Goal: Information Seeking & Learning: Learn about a topic

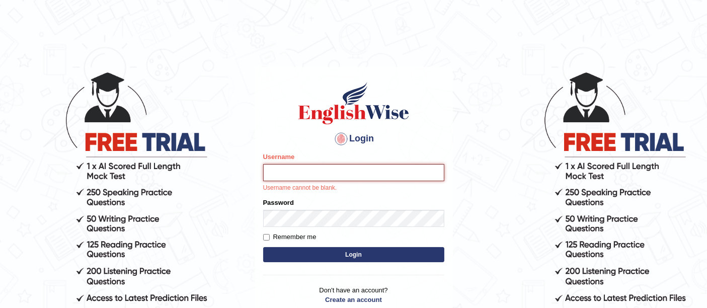
type input "Vijay1"
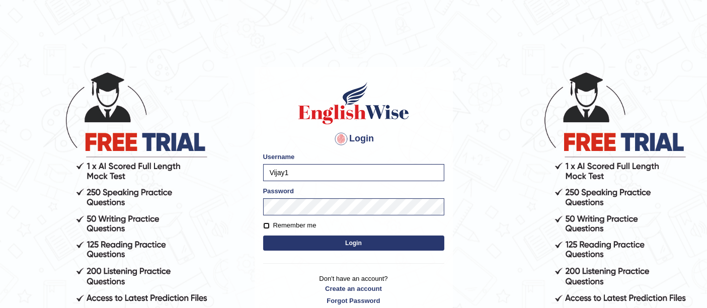
click at [266, 226] on input "Remember me" at bounding box center [266, 225] width 7 height 7
checkbox input "true"
click at [317, 244] on button "Login" at bounding box center [353, 242] width 181 height 15
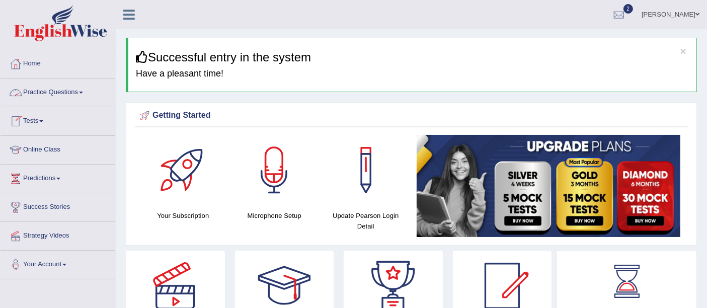
click at [50, 94] on link "Practice Questions" at bounding box center [58, 90] width 115 height 25
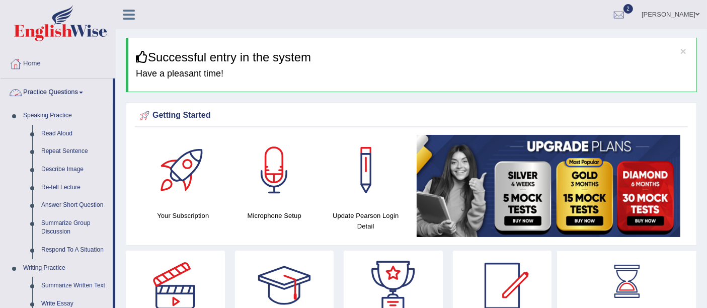
click at [80, 87] on link "Practice Questions" at bounding box center [57, 90] width 112 height 25
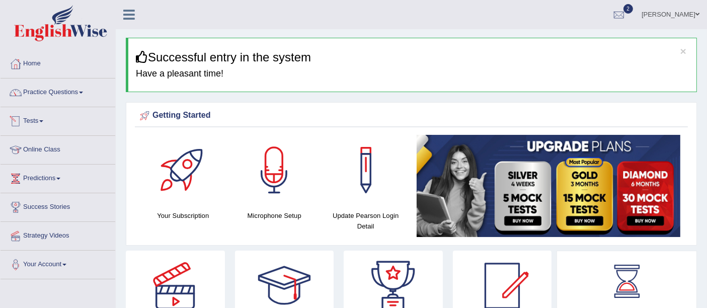
click at [40, 120] on link "Tests" at bounding box center [58, 119] width 115 height 25
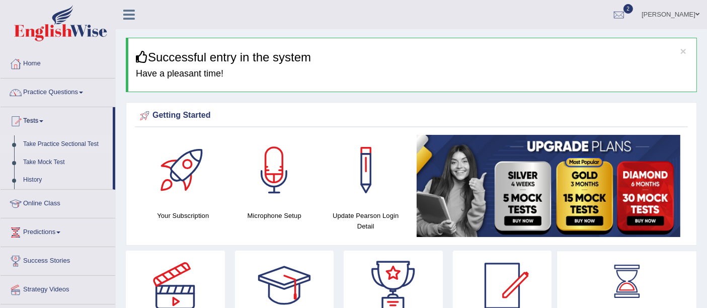
click at [43, 140] on link "Take Practice Sectional Test" at bounding box center [66, 144] width 94 height 18
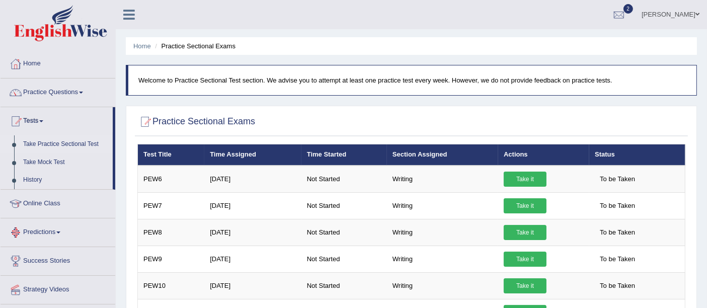
click at [41, 227] on link "Predictions" at bounding box center [58, 230] width 115 height 25
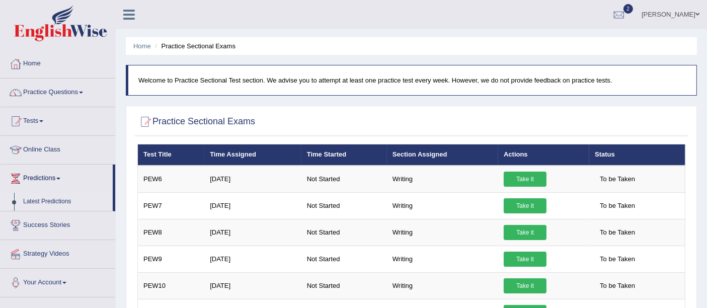
click at [52, 201] on link "Latest Predictions" at bounding box center [66, 202] width 94 height 18
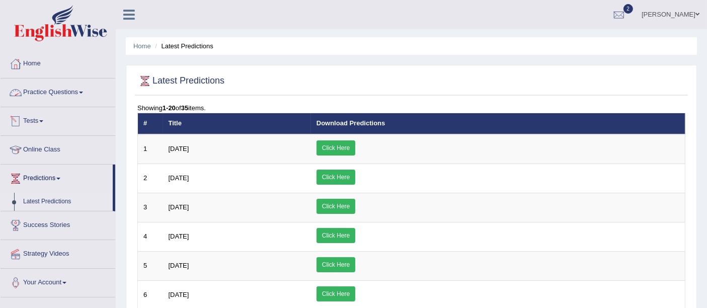
click at [41, 93] on link "Practice Questions" at bounding box center [58, 90] width 115 height 25
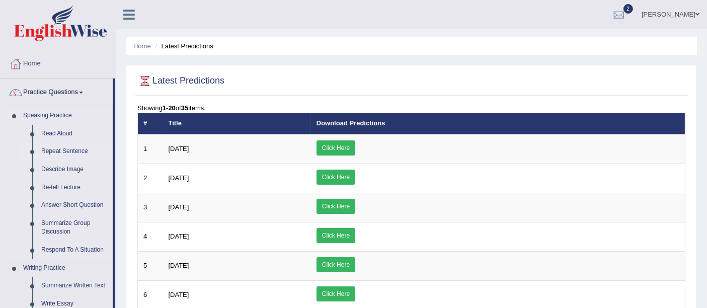
click at [60, 145] on link "Repeat Sentence" at bounding box center [75, 151] width 76 height 18
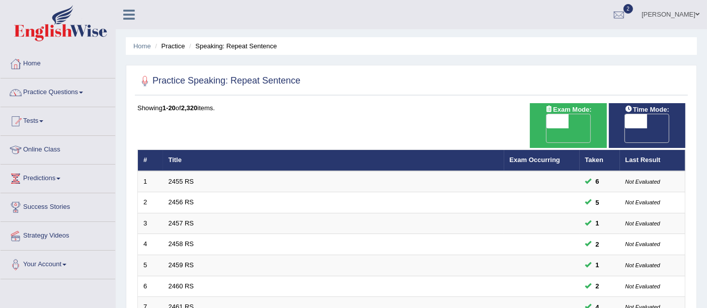
click at [546, 128] on span "OFF" at bounding box center [535, 135] width 22 height 14
checkbox input "true"
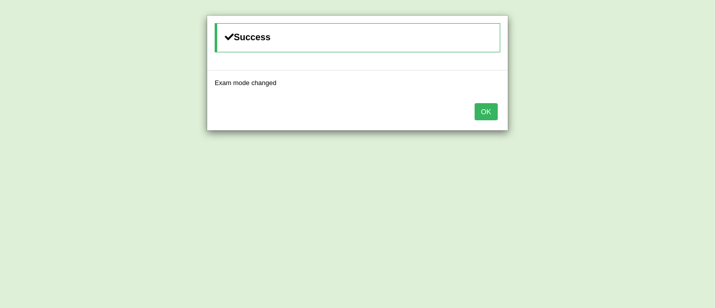
click at [493, 100] on div "OK" at bounding box center [357, 112] width 301 height 35
click at [482, 115] on button "OK" at bounding box center [486, 111] width 23 height 17
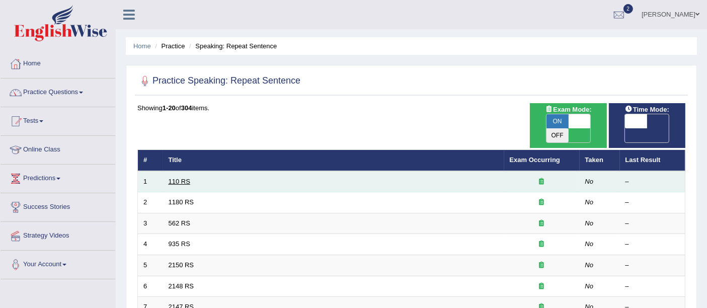
click at [180, 178] on link "110 RS" at bounding box center [180, 182] width 22 height 8
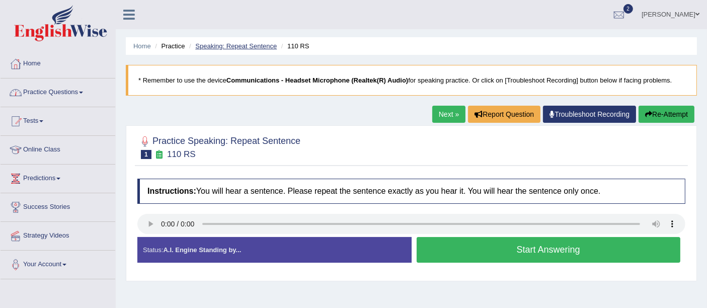
click at [227, 45] on link "Speaking: Repeat Sentence" at bounding box center [236, 46] width 82 height 8
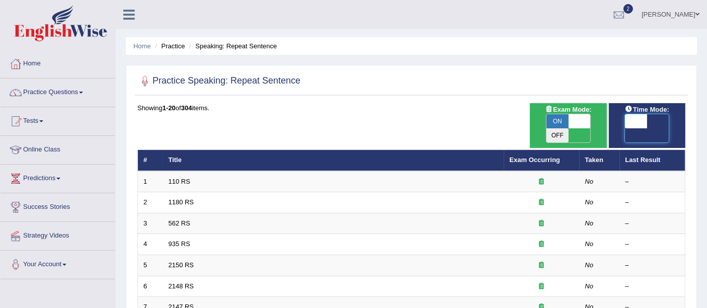
click at [635, 116] on span at bounding box center [636, 121] width 22 height 14
checkbox input "true"
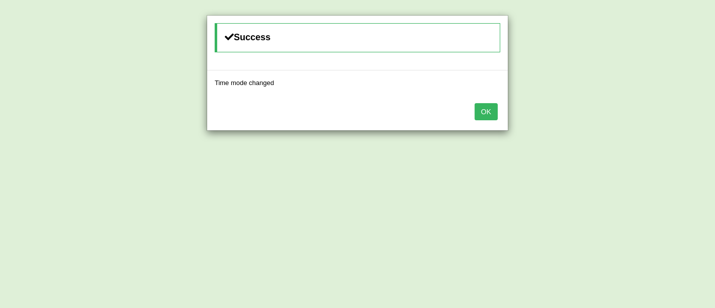
click at [493, 114] on button "OK" at bounding box center [486, 111] width 23 height 17
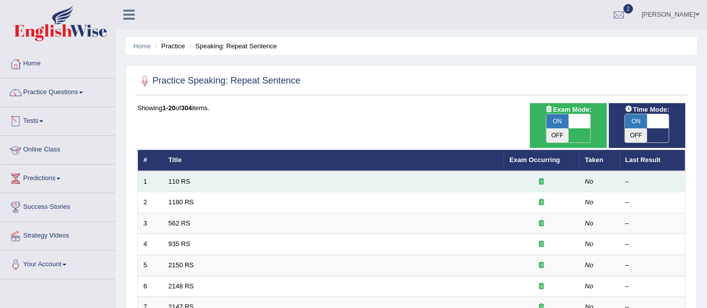
click at [170, 171] on td "110 RS" at bounding box center [333, 181] width 341 height 21
click at [183, 178] on link "110 RS" at bounding box center [180, 182] width 22 height 8
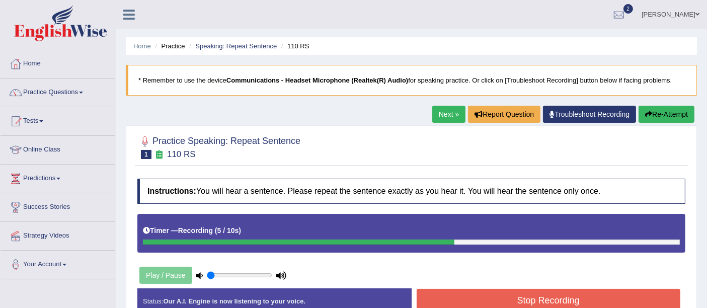
click at [668, 118] on button "Re-Attempt" at bounding box center [666, 114] width 56 height 17
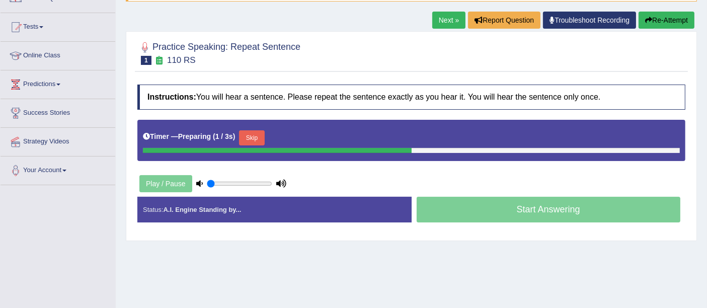
click at [257, 130] on button "Skip" at bounding box center [251, 137] width 25 height 15
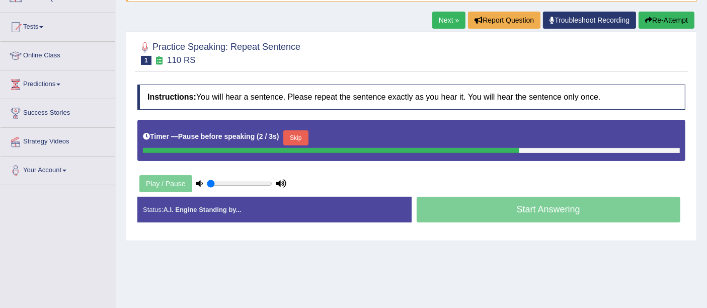
click at [295, 142] on button "Skip" at bounding box center [295, 137] width 25 height 15
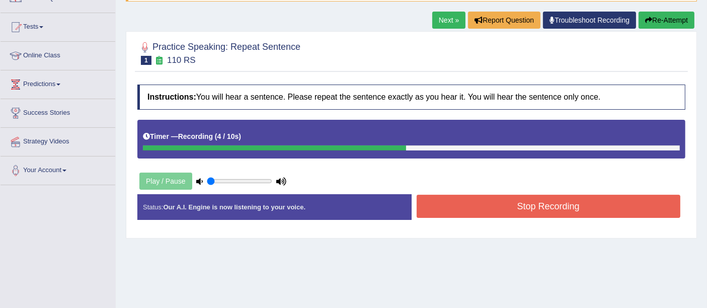
click at [450, 195] on button "Stop Recording" at bounding box center [549, 206] width 264 height 23
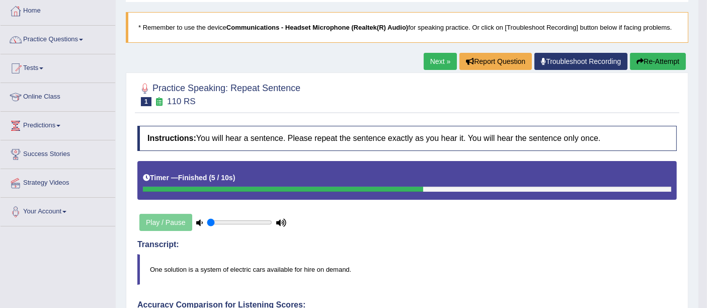
scroll to position [51, 0]
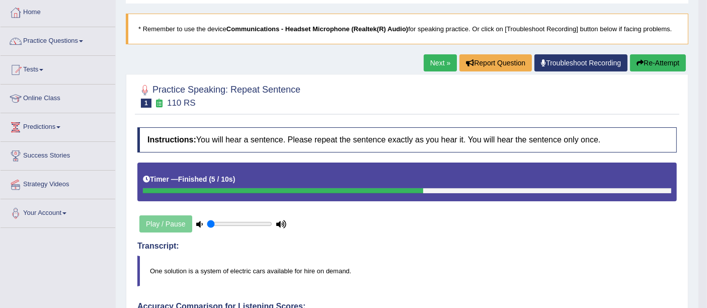
click at [660, 59] on button "Re-Attempt" at bounding box center [658, 62] width 56 height 17
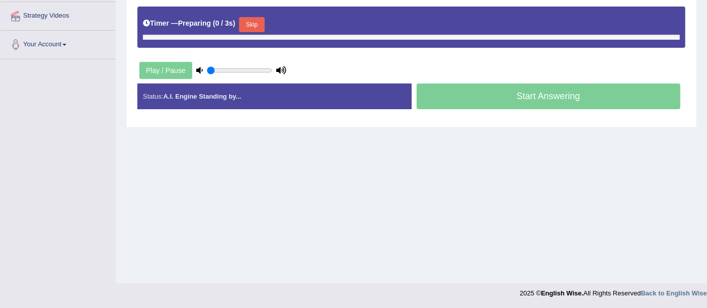
scroll to position [219, 0]
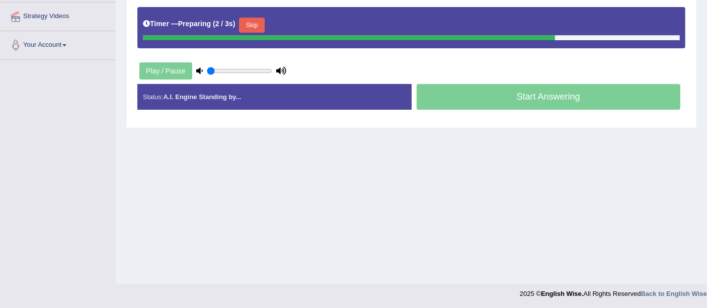
click at [255, 26] on button "Skip" at bounding box center [251, 25] width 25 height 15
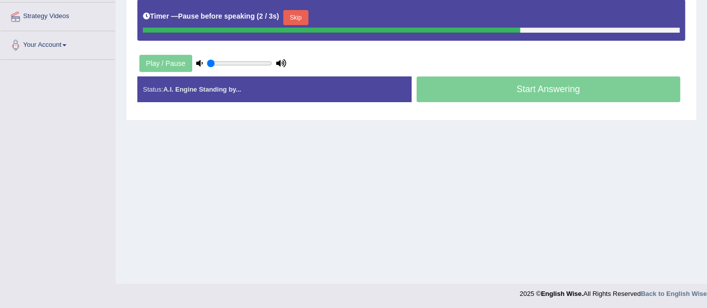
click at [304, 22] on button "Skip" at bounding box center [295, 17] width 25 height 15
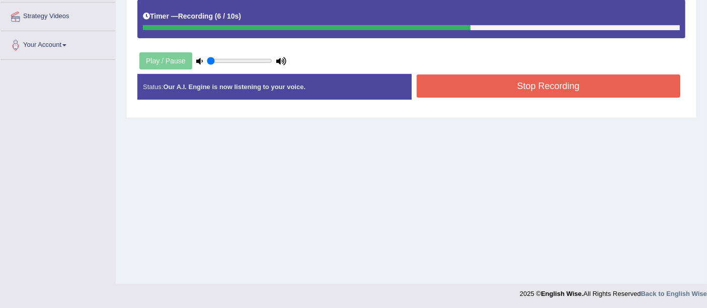
click at [437, 87] on button "Stop Recording" at bounding box center [549, 85] width 264 height 23
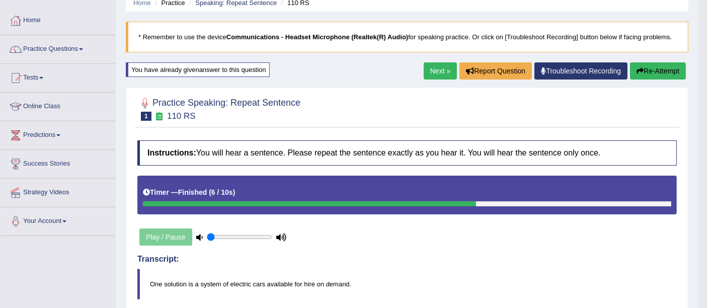
scroll to position [0, 0]
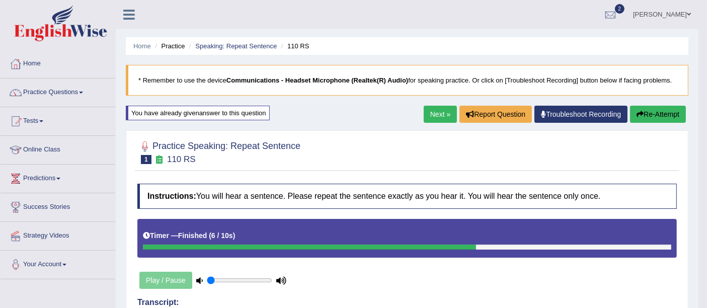
click at [427, 122] on div "Next » Report Question Troubleshoot Recording Re-Attempt" at bounding box center [556, 116] width 265 height 20
click at [440, 114] on link "Next »" at bounding box center [440, 114] width 33 height 17
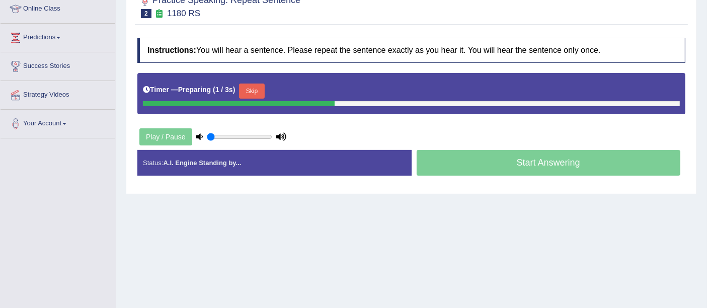
scroll to position [143, 0]
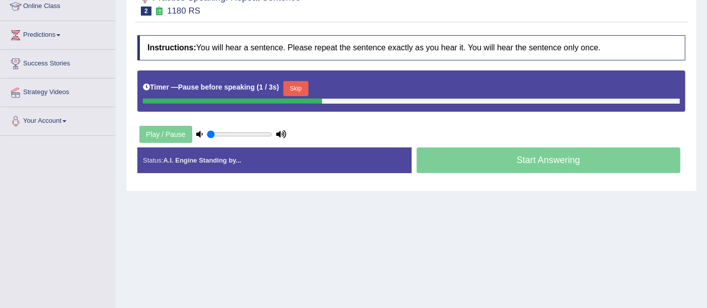
click at [305, 86] on button "Skip" at bounding box center [295, 88] width 25 height 15
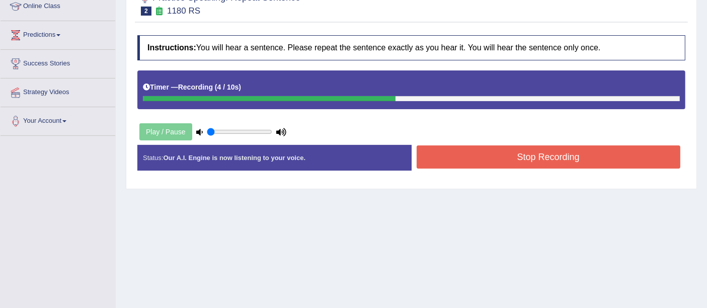
click at [473, 162] on button "Stop Recording" at bounding box center [549, 156] width 264 height 23
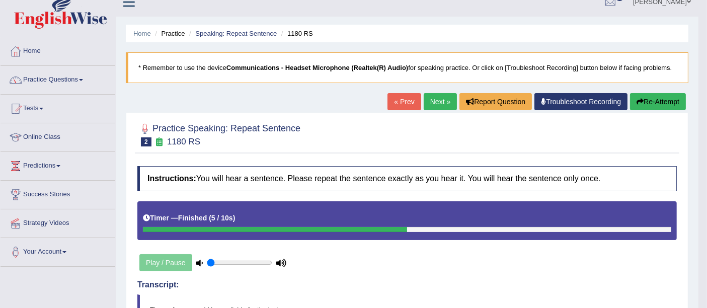
scroll to position [0, 0]
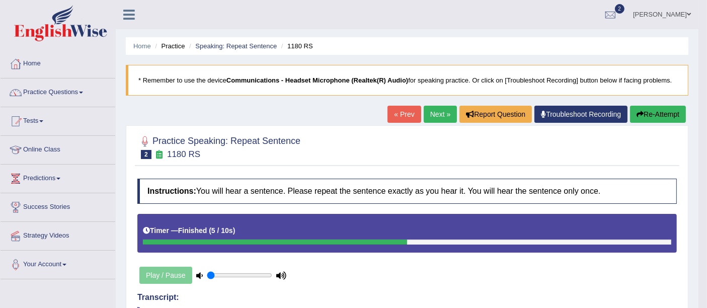
click at [440, 113] on link "Next »" at bounding box center [440, 114] width 33 height 17
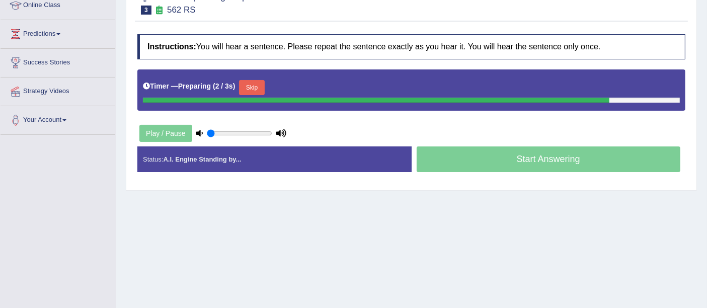
click at [256, 82] on button "Skip" at bounding box center [251, 87] width 25 height 15
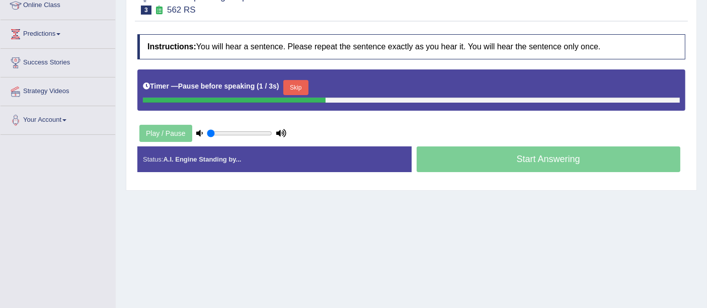
click at [307, 92] on button "Skip" at bounding box center [295, 87] width 25 height 15
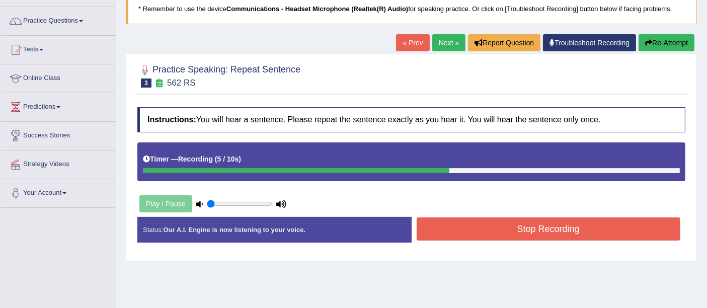
scroll to position [73, 0]
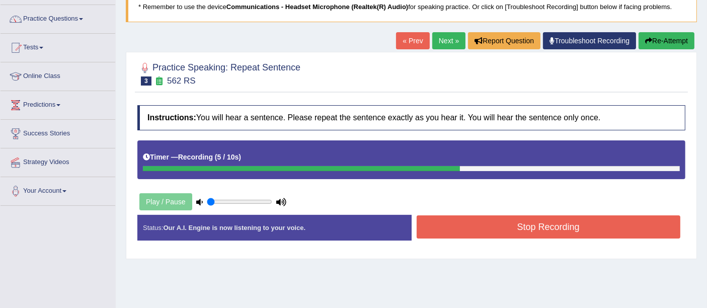
click at [648, 40] on icon "button" at bounding box center [648, 40] width 7 height 7
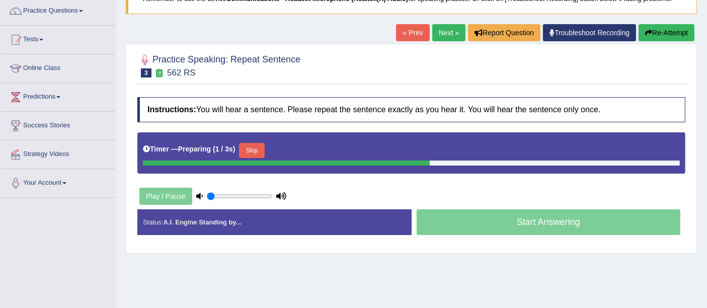
click at [257, 147] on button "Skip" at bounding box center [251, 150] width 25 height 15
click at [308, 143] on button "Skip" at bounding box center [295, 150] width 25 height 15
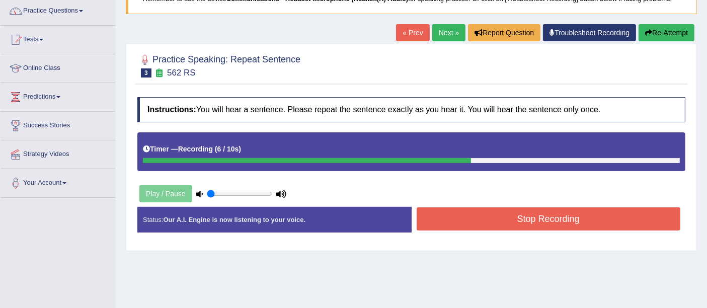
click at [438, 222] on button "Stop Recording" at bounding box center [549, 218] width 264 height 23
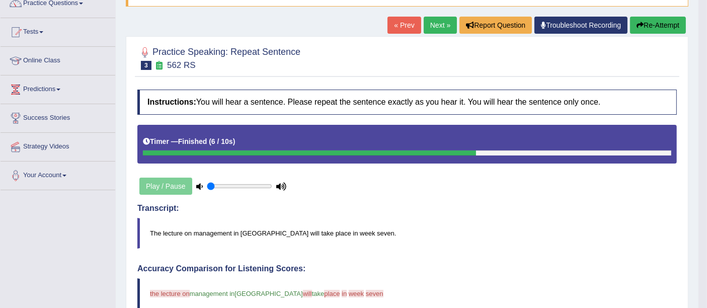
scroll to position [86, 0]
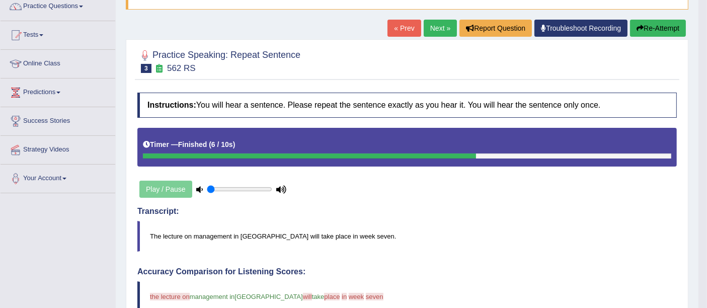
click at [639, 28] on icon "button" at bounding box center [639, 28] width 7 height 7
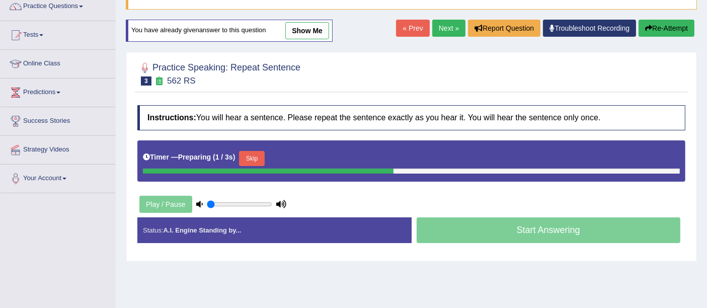
click at [250, 151] on button "Skip" at bounding box center [251, 158] width 25 height 15
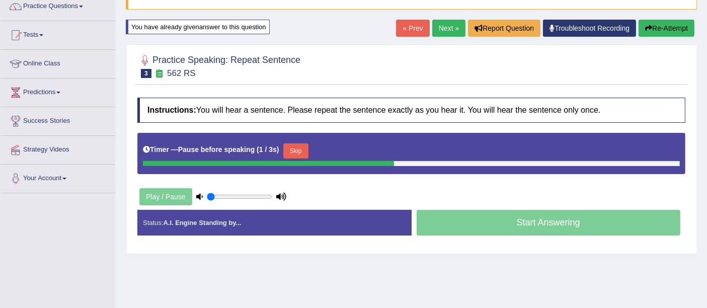
click at [292, 146] on button "Skip" at bounding box center [295, 150] width 25 height 15
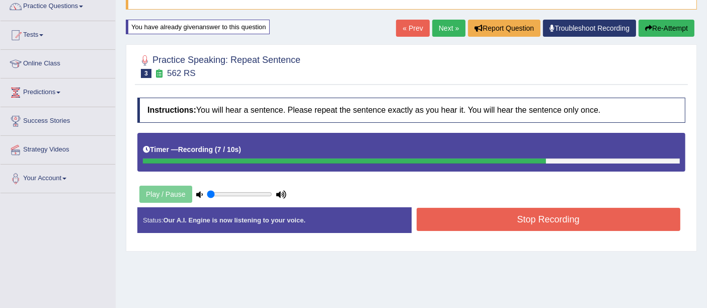
click at [664, 24] on button "Re-Attempt" at bounding box center [666, 28] width 56 height 17
click at [537, 218] on button "Stop Recording" at bounding box center [549, 219] width 264 height 23
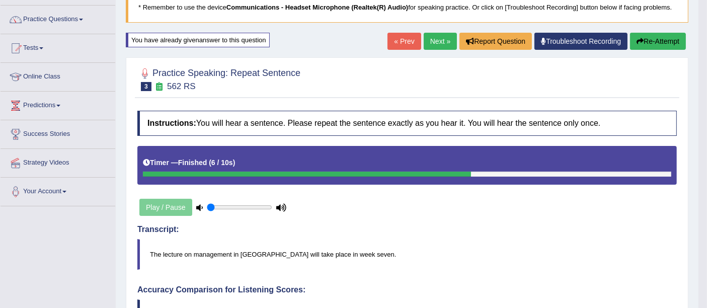
scroll to position [69, 0]
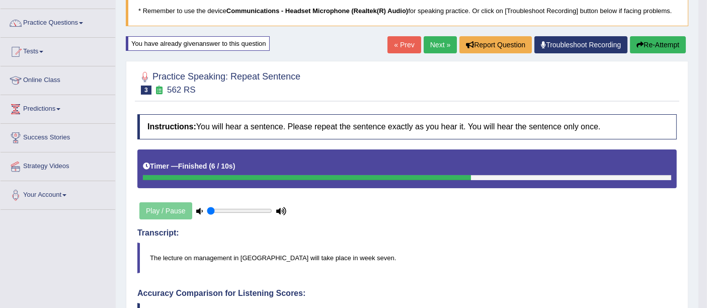
click at [651, 46] on button "Re-Attempt" at bounding box center [658, 44] width 56 height 17
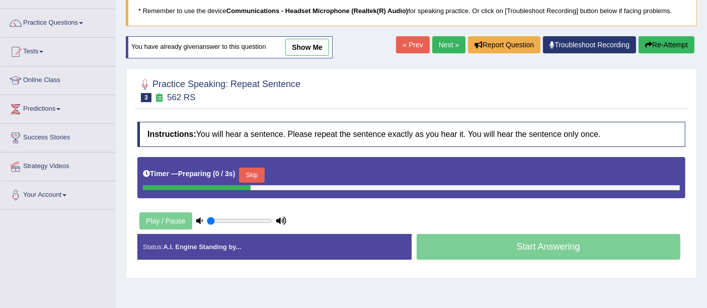
click at [257, 170] on button "Skip" at bounding box center [251, 175] width 25 height 15
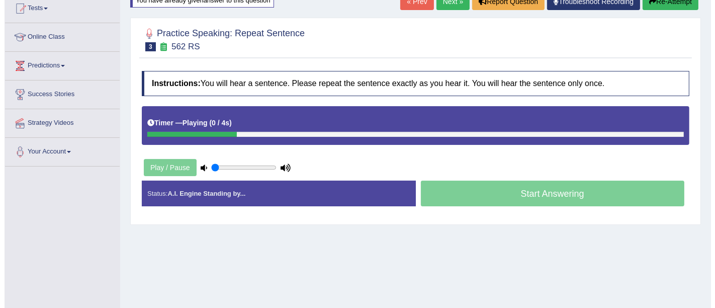
scroll to position [153, 0]
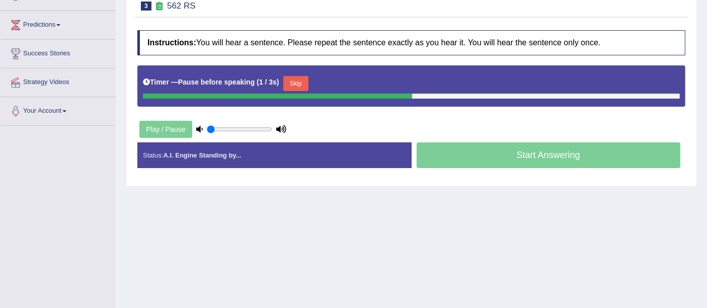
click at [293, 80] on button "Skip" at bounding box center [295, 83] width 25 height 15
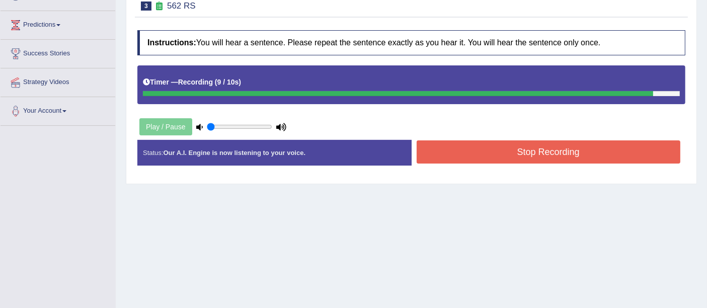
click at [462, 149] on button "Stop Recording" at bounding box center [549, 151] width 264 height 23
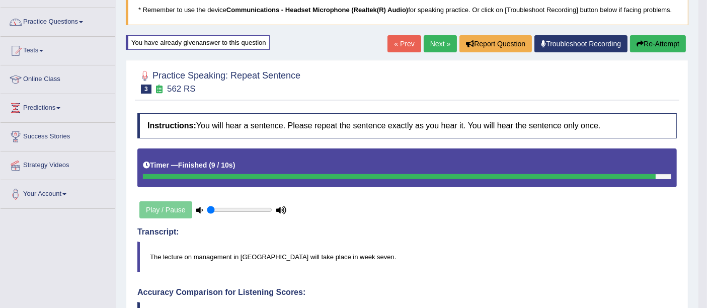
scroll to position [7, 0]
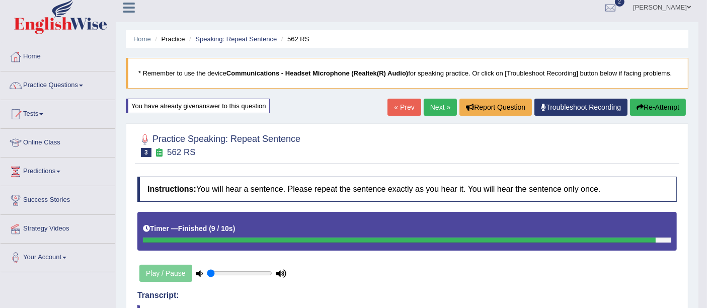
click at [648, 102] on button "Re-Attempt" at bounding box center [658, 107] width 56 height 17
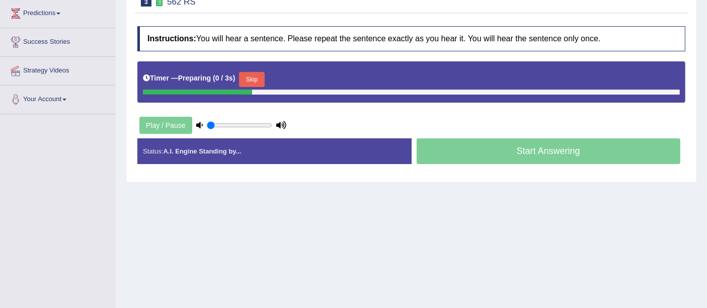
click at [252, 77] on button "Skip" at bounding box center [251, 79] width 25 height 15
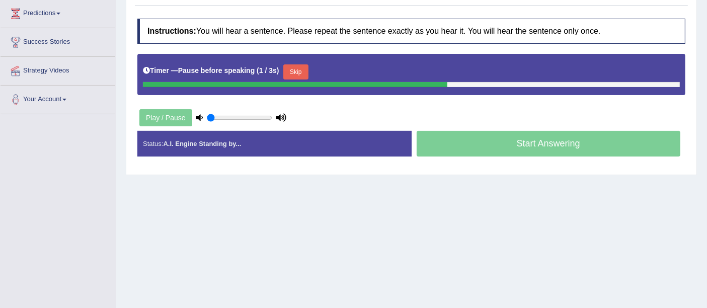
click at [306, 72] on button "Skip" at bounding box center [295, 71] width 25 height 15
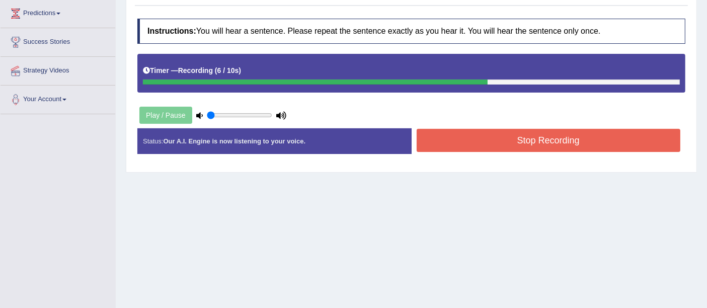
click at [483, 140] on button "Stop Recording" at bounding box center [549, 140] width 264 height 23
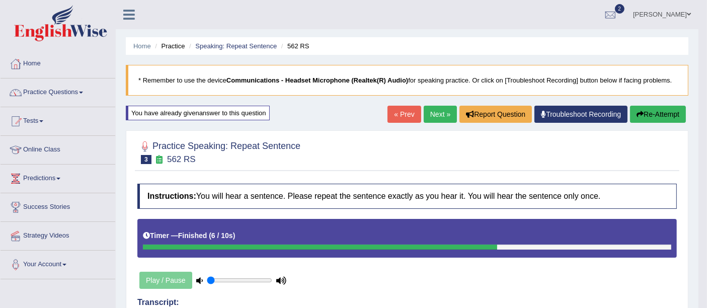
click at [435, 116] on link "Next »" at bounding box center [440, 114] width 33 height 17
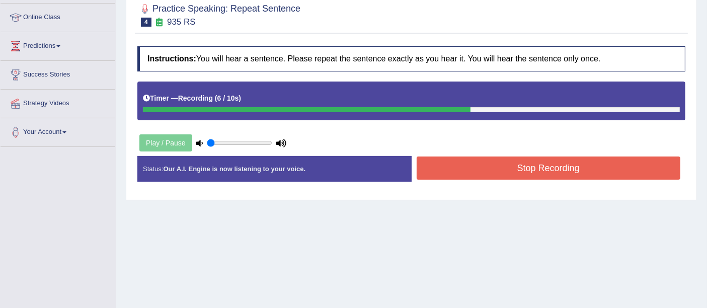
click at [474, 161] on button "Stop Recording" at bounding box center [549, 167] width 264 height 23
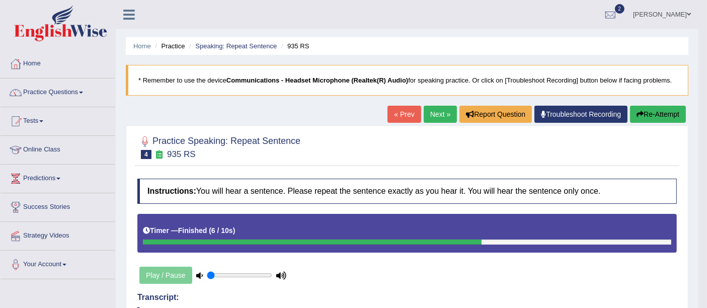
click at [655, 117] on button "Re-Attempt" at bounding box center [658, 114] width 56 height 17
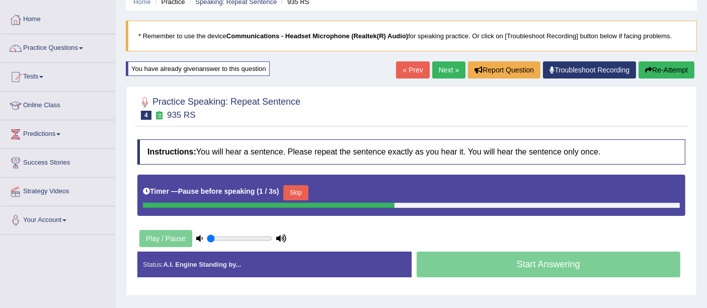
scroll to position [53, 0]
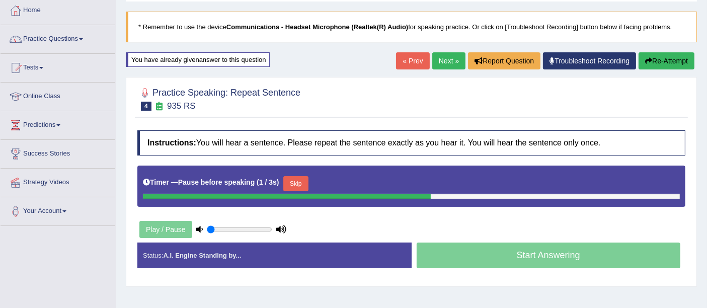
click at [297, 189] on button "Skip" at bounding box center [295, 183] width 25 height 15
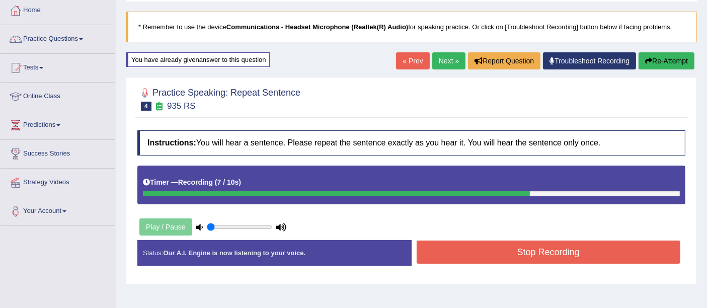
click at [508, 252] on button "Stop Recording" at bounding box center [549, 251] width 264 height 23
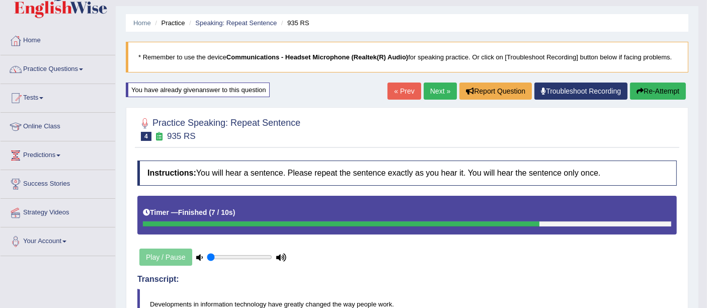
scroll to position [0, 0]
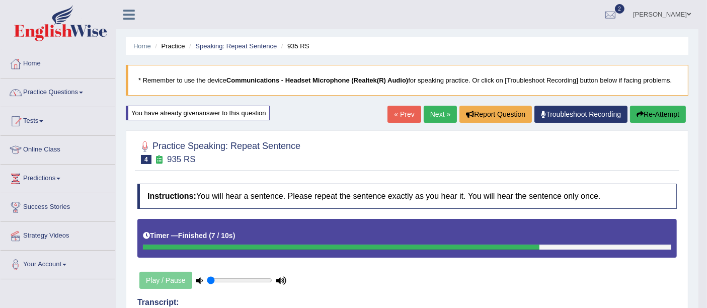
click at [436, 116] on link "Next »" at bounding box center [440, 114] width 33 height 17
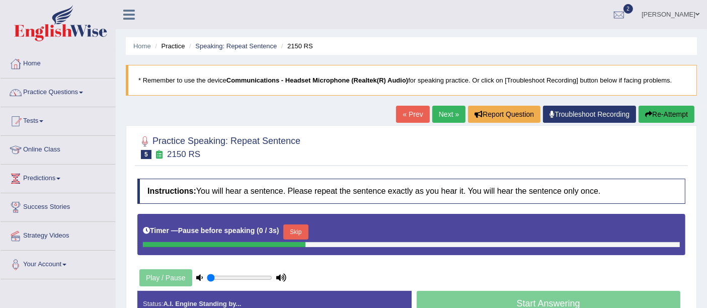
click at [292, 234] on button "Skip" at bounding box center [295, 231] width 25 height 15
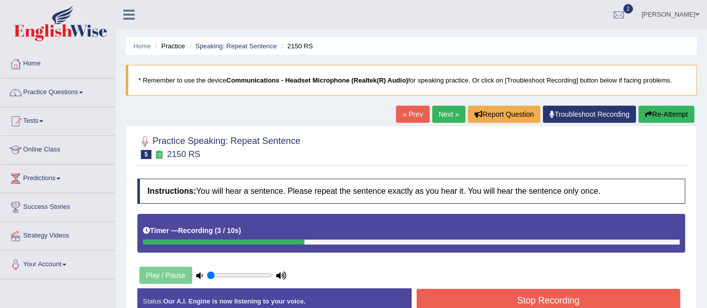
click at [664, 106] on button "Re-Attempt" at bounding box center [666, 114] width 56 height 17
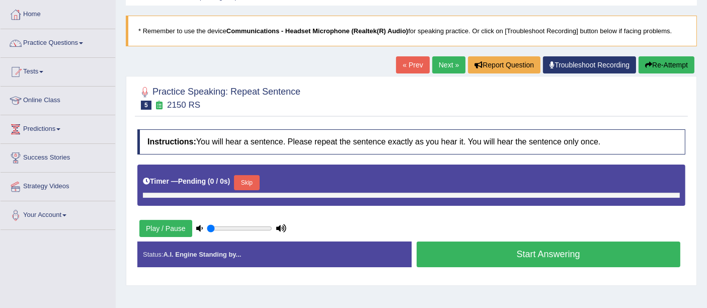
scroll to position [49, 0]
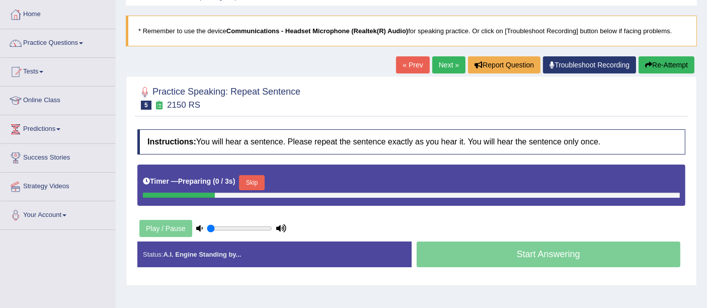
click at [257, 180] on button "Skip" at bounding box center [251, 182] width 25 height 15
click at [299, 179] on button "Skip" at bounding box center [295, 182] width 25 height 15
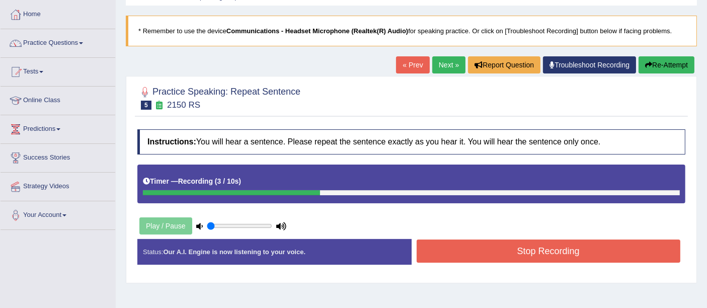
click at [672, 56] on button "Re-Attempt" at bounding box center [666, 64] width 56 height 17
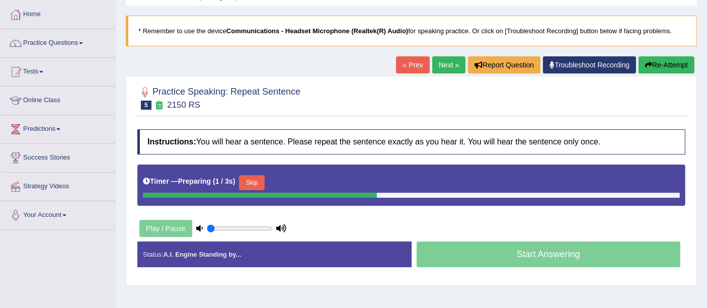
click at [258, 181] on button "Skip" at bounding box center [251, 182] width 25 height 15
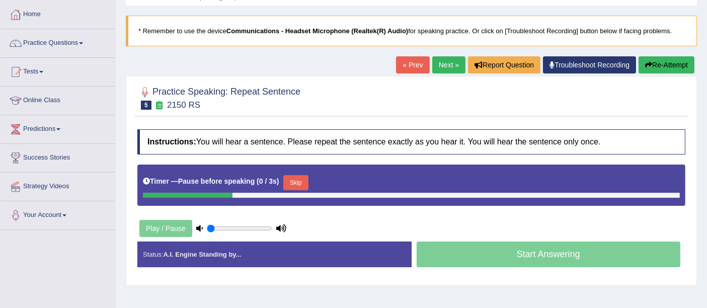
click at [297, 180] on button "Skip" at bounding box center [295, 182] width 25 height 15
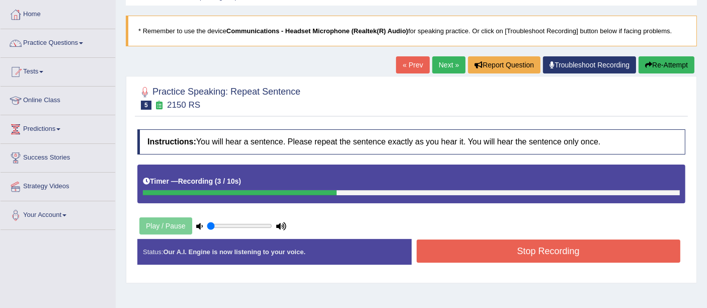
click at [656, 63] on button "Re-Attempt" at bounding box center [666, 64] width 56 height 17
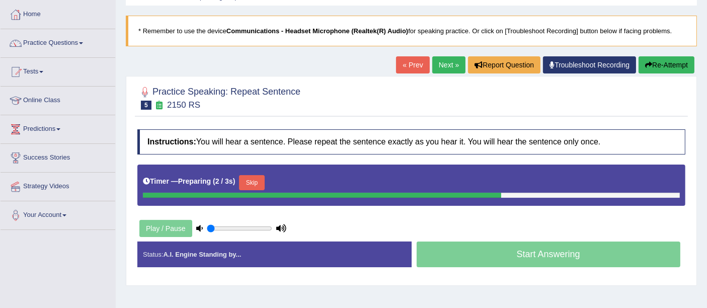
click at [253, 177] on button "Skip" at bounding box center [251, 182] width 25 height 15
click at [288, 175] on button "Skip" at bounding box center [295, 182] width 25 height 15
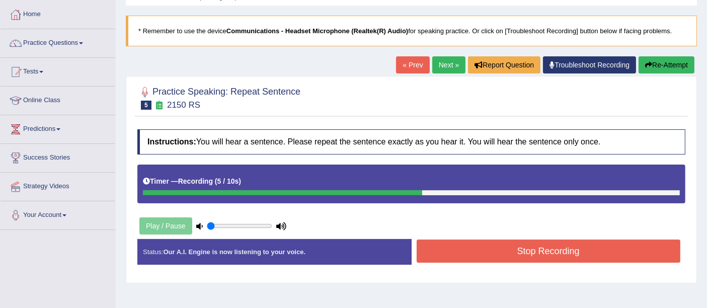
click at [468, 246] on button "Stop Recording" at bounding box center [549, 250] width 264 height 23
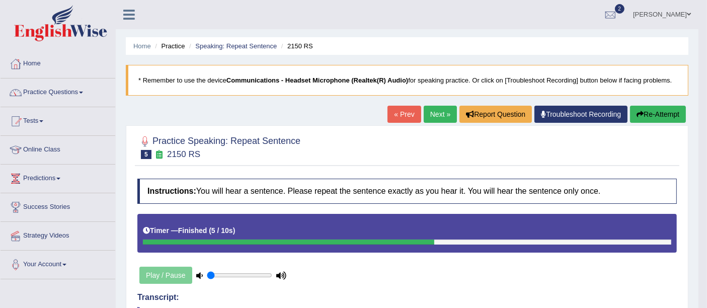
click at [433, 116] on link "Next »" at bounding box center [440, 114] width 33 height 17
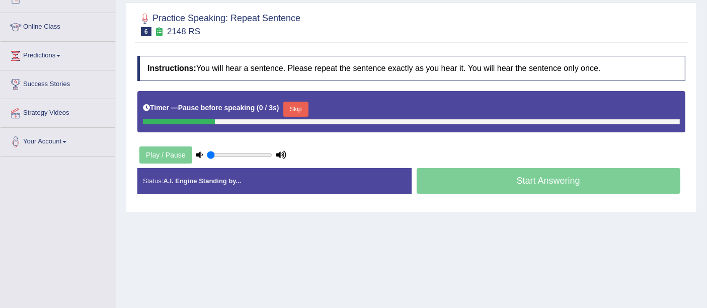
scroll to position [123, 0]
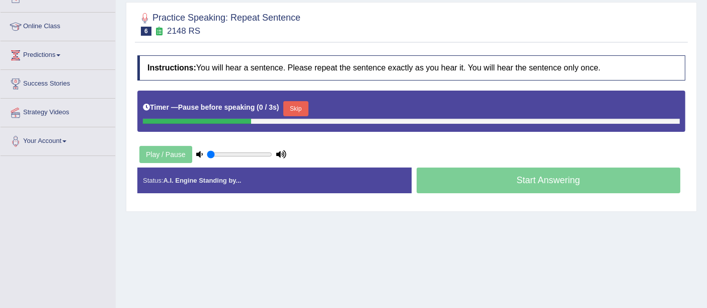
click at [296, 112] on button "Skip" at bounding box center [295, 108] width 25 height 15
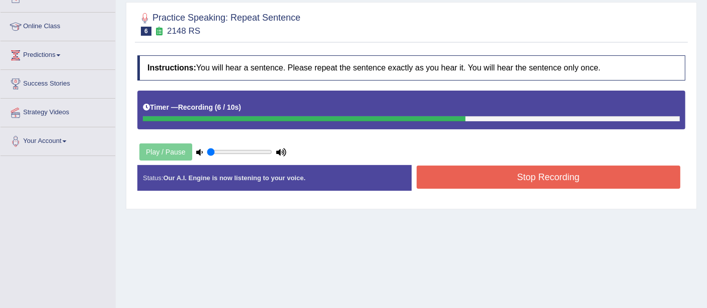
click at [485, 172] on button "Stop Recording" at bounding box center [549, 177] width 264 height 23
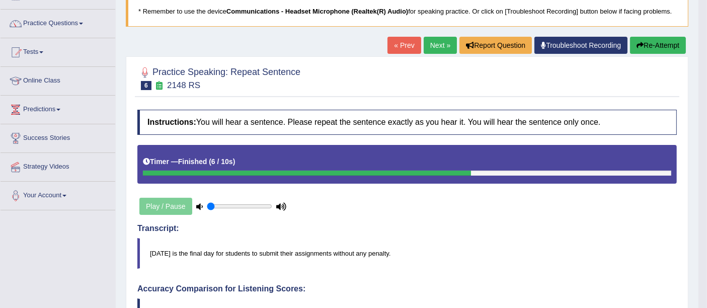
scroll to position [66, 0]
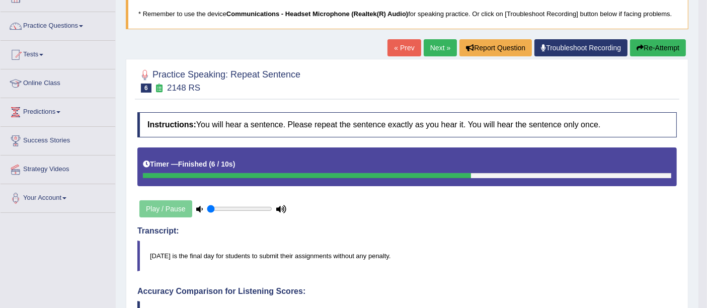
click at [651, 45] on button "Re-Attempt" at bounding box center [658, 47] width 56 height 17
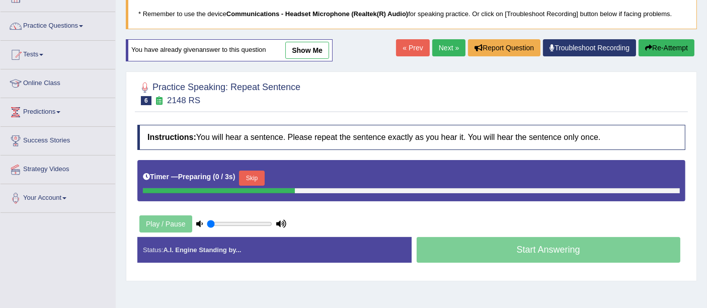
click at [235, 175] on b ")" at bounding box center [234, 177] width 3 height 8
click at [264, 171] on button "Skip" at bounding box center [251, 178] width 25 height 15
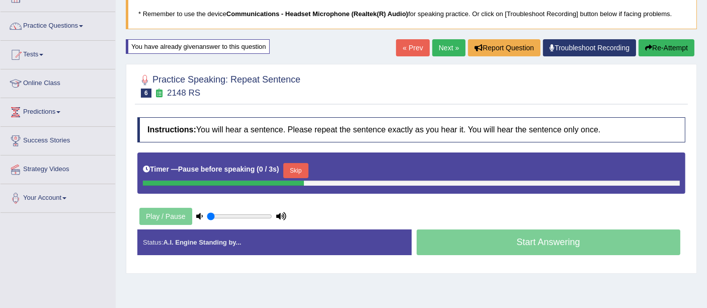
click at [305, 167] on button "Skip" at bounding box center [295, 170] width 25 height 15
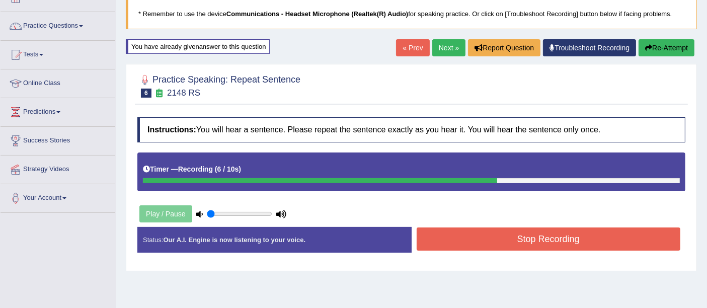
click at [480, 234] on button "Stop Recording" at bounding box center [549, 238] width 264 height 23
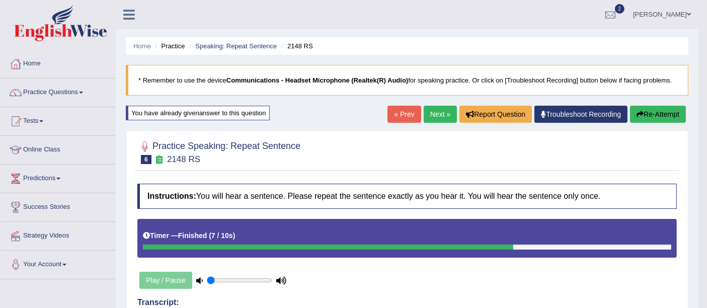
click at [437, 112] on link "Next »" at bounding box center [440, 114] width 33 height 17
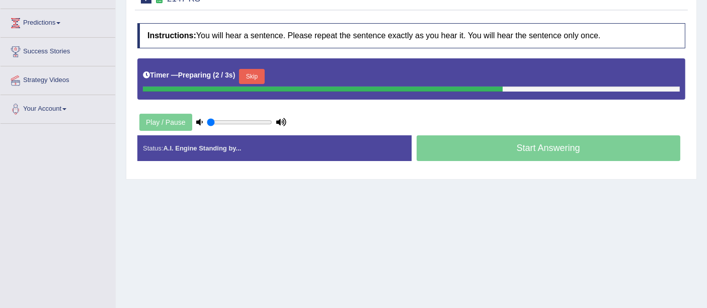
scroll to position [162, 0]
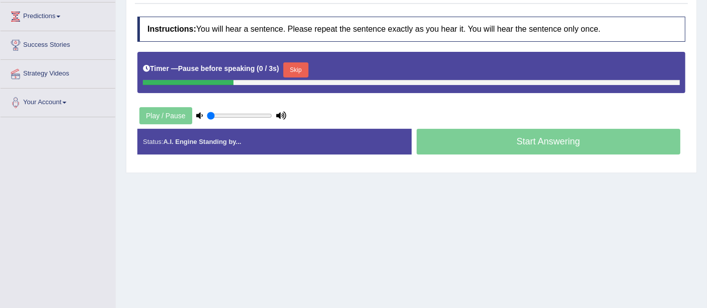
click at [303, 62] on button "Skip" at bounding box center [295, 69] width 25 height 15
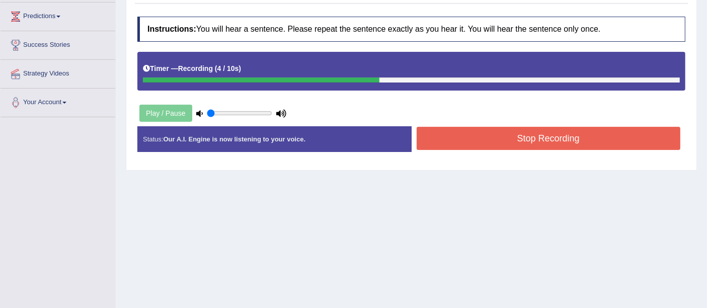
click at [500, 133] on button "Stop Recording" at bounding box center [549, 138] width 264 height 23
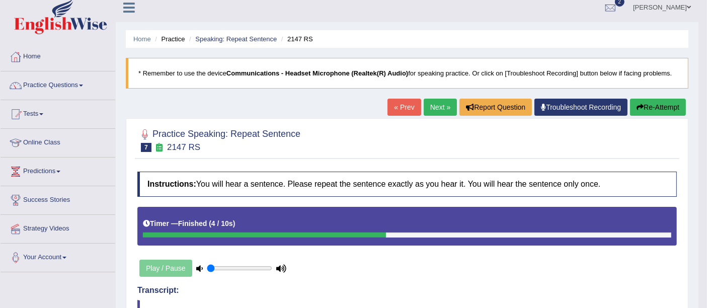
scroll to position [0, 0]
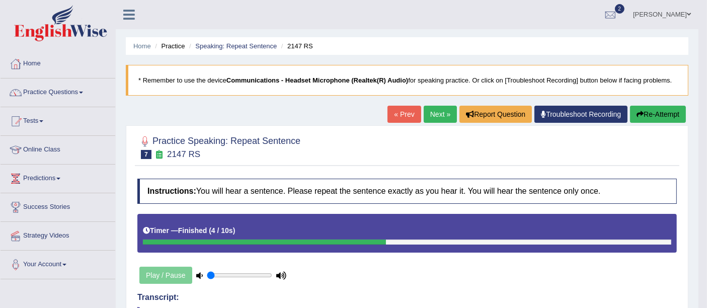
click at [435, 110] on link "Next »" at bounding box center [440, 114] width 33 height 17
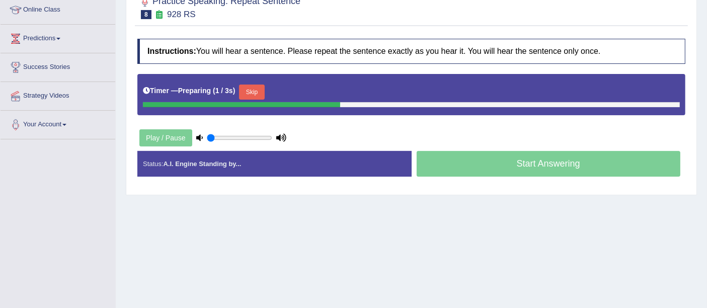
scroll to position [140, 0]
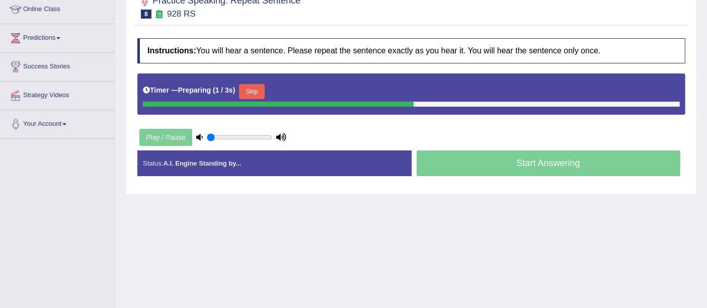
click at [250, 87] on button "Skip" at bounding box center [251, 91] width 25 height 15
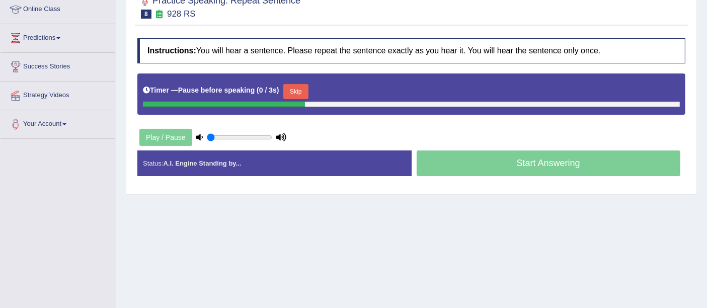
click at [303, 94] on button "Skip" at bounding box center [295, 91] width 25 height 15
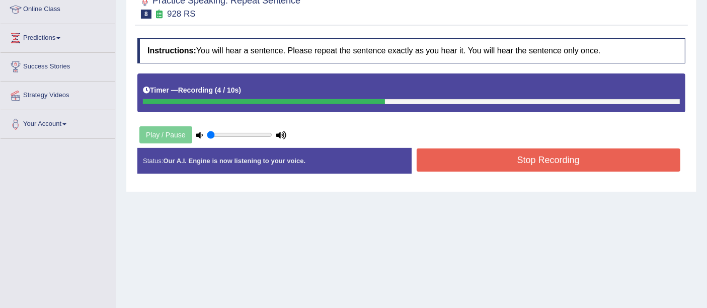
click at [497, 153] on button "Stop Recording" at bounding box center [549, 159] width 264 height 23
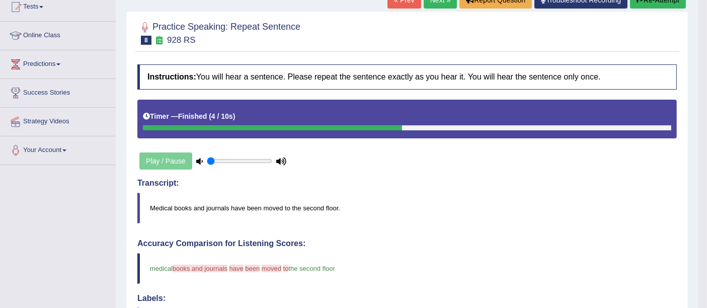
scroll to position [0, 0]
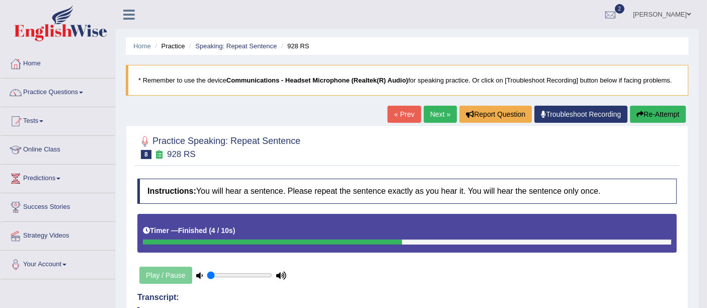
click at [438, 116] on link "Next »" at bounding box center [440, 114] width 33 height 17
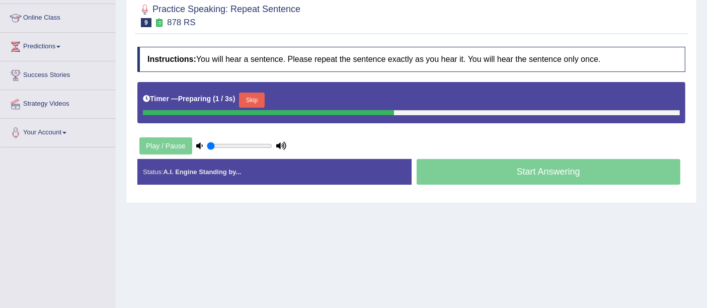
scroll to position [133, 0]
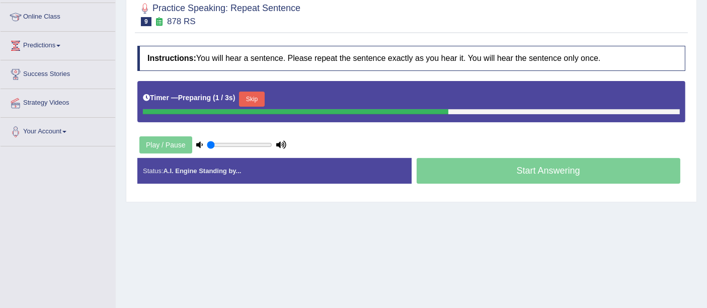
click at [250, 98] on button "Skip" at bounding box center [251, 99] width 25 height 15
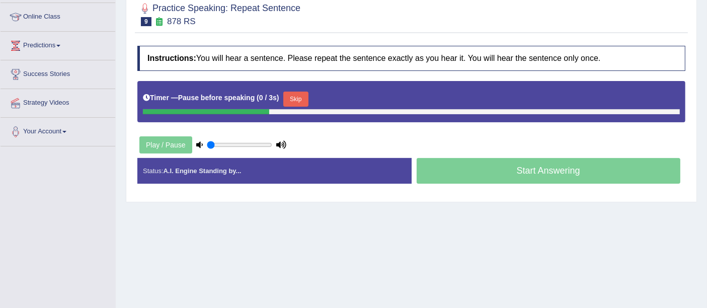
click at [293, 92] on button "Skip" at bounding box center [295, 99] width 25 height 15
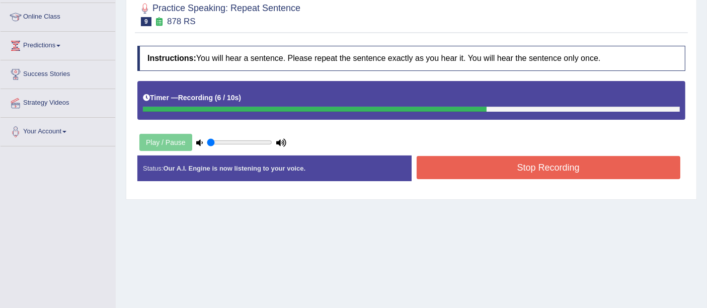
click at [478, 166] on button "Stop Recording" at bounding box center [549, 167] width 264 height 23
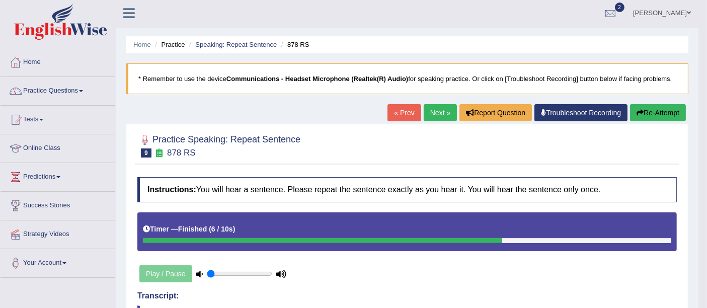
scroll to position [0, 0]
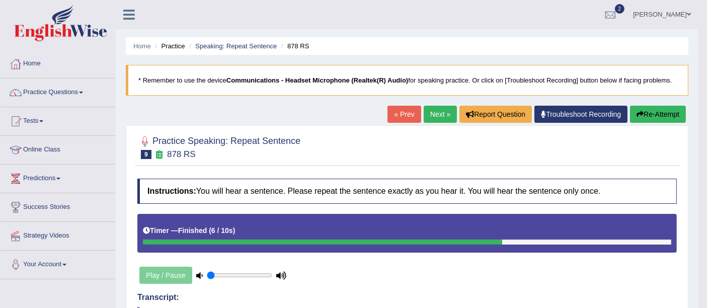
click at [437, 111] on link "Next »" at bounding box center [440, 114] width 33 height 17
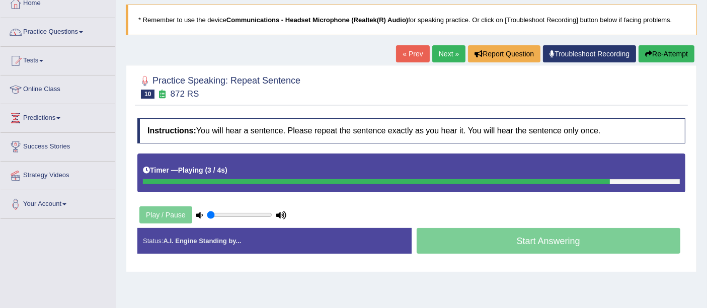
scroll to position [65, 0]
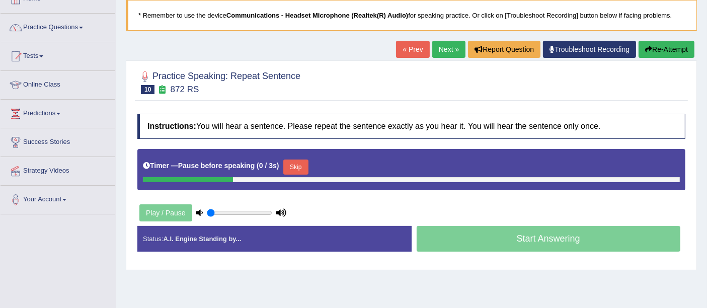
click at [287, 162] on button "Skip" at bounding box center [295, 166] width 25 height 15
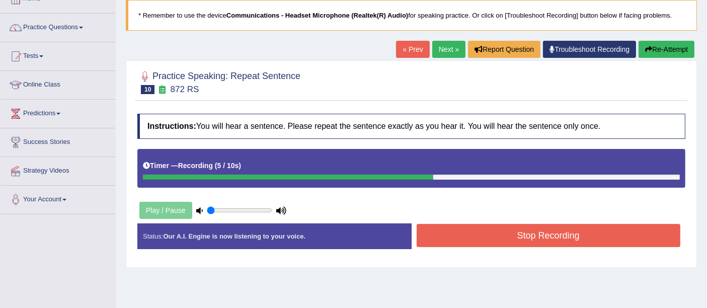
click at [535, 227] on button "Stop Recording" at bounding box center [549, 235] width 264 height 23
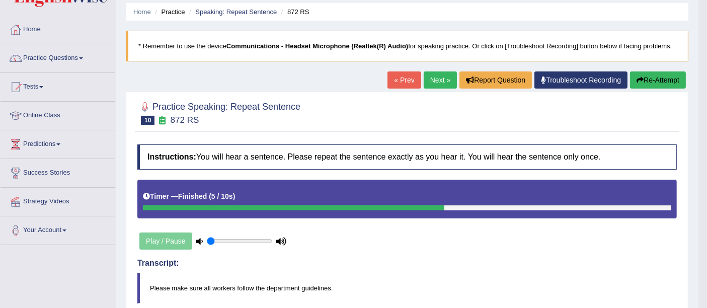
scroll to position [0, 0]
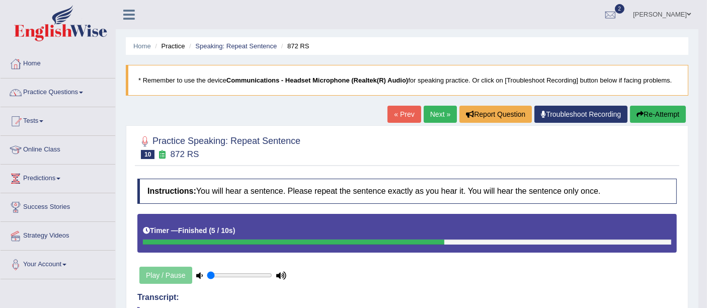
click at [447, 117] on link "Next »" at bounding box center [440, 114] width 33 height 17
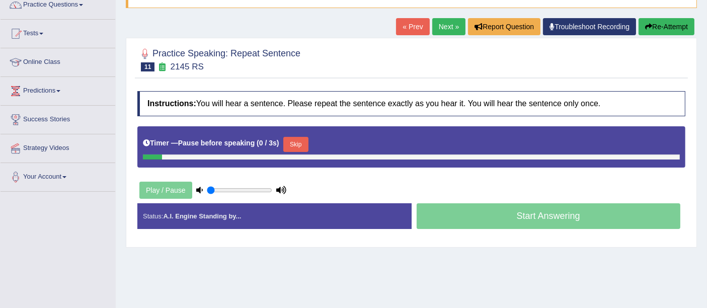
scroll to position [89, 0]
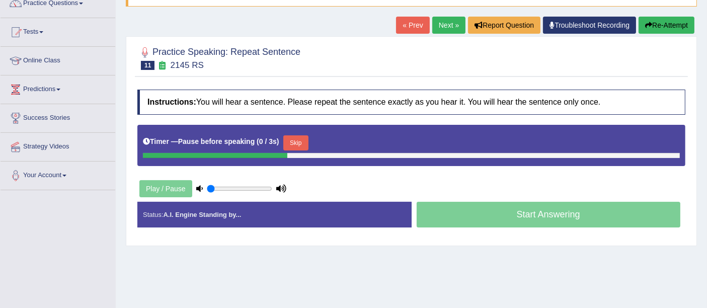
click at [296, 146] on button "Skip" at bounding box center [295, 142] width 25 height 15
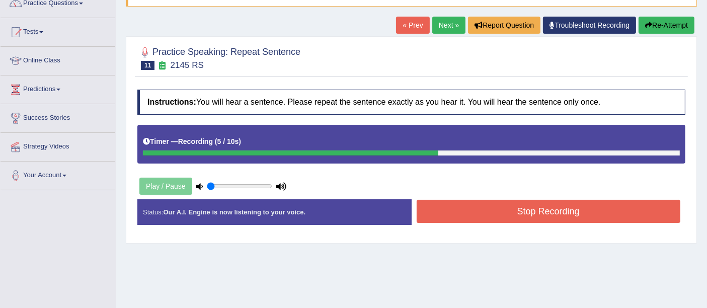
click at [481, 207] on button "Stop Recording" at bounding box center [549, 211] width 264 height 23
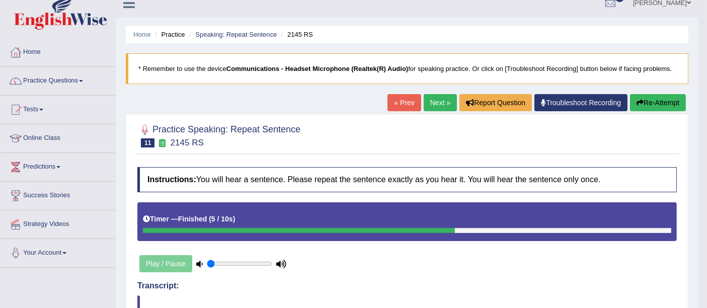
scroll to position [0, 0]
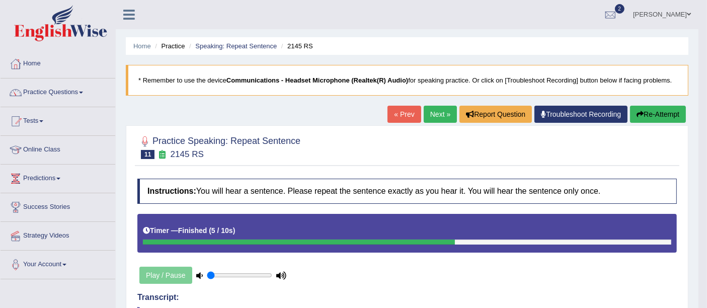
click at [651, 111] on button "Re-Attempt" at bounding box center [658, 114] width 56 height 17
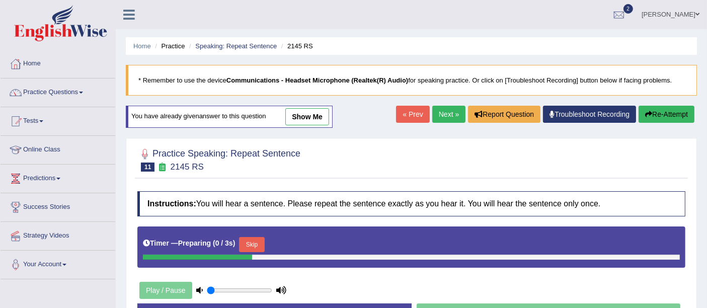
click at [263, 239] on button "Skip" at bounding box center [251, 244] width 25 height 15
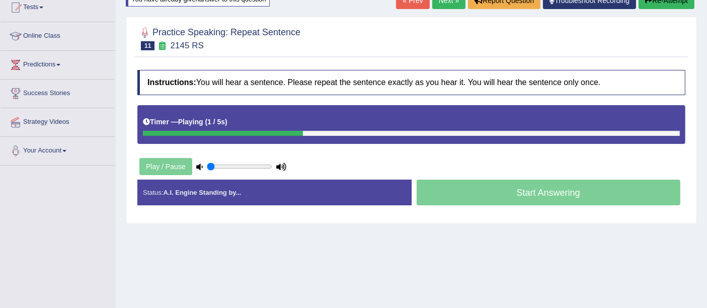
scroll to position [116, 0]
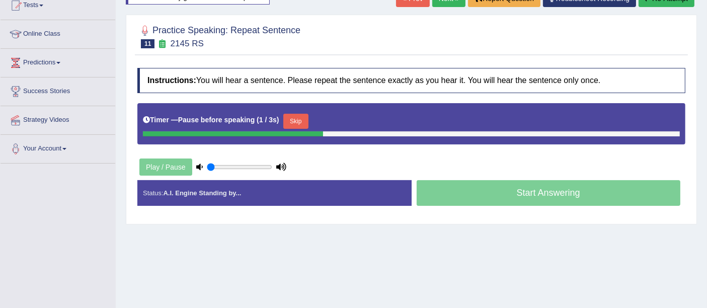
click at [303, 116] on button "Skip" at bounding box center [295, 121] width 25 height 15
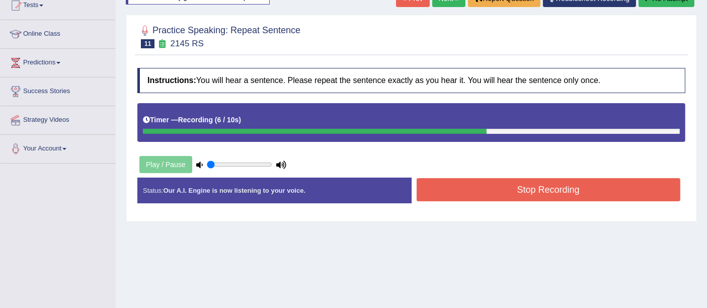
click at [500, 192] on button "Stop Recording" at bounding box center [549, 189] width 264 height 23
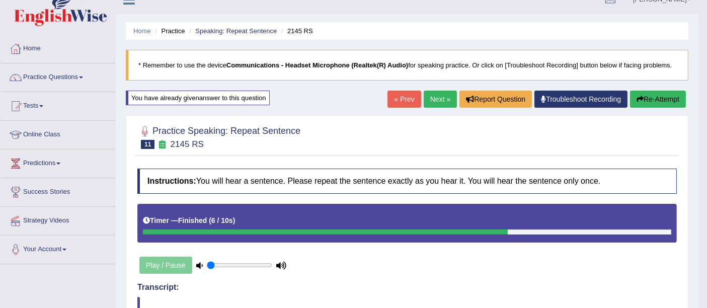
scroll to position [0, 0]
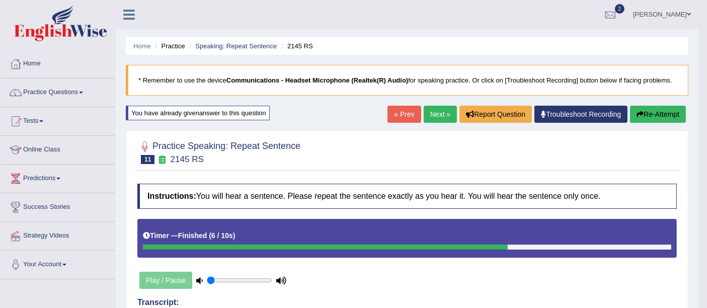
click at [437, 117] on link "Next »" at bounding box center [440, 114] width 33 height 17
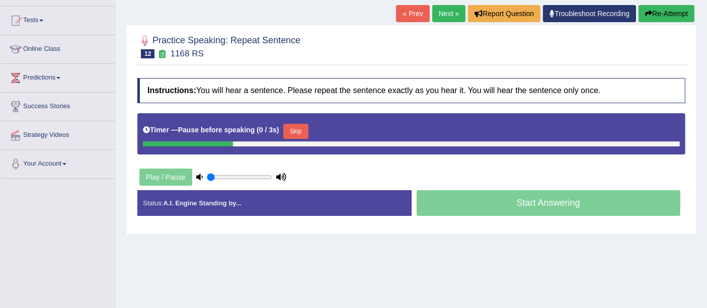
scroll to position [102, 0]
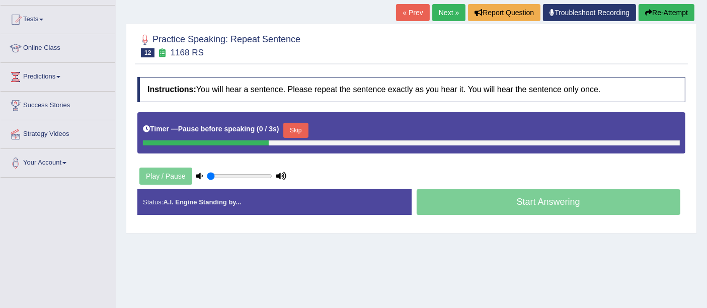
click at [299, 126] on button "Skip" at bounding box center [295, 130] width 25 height 15
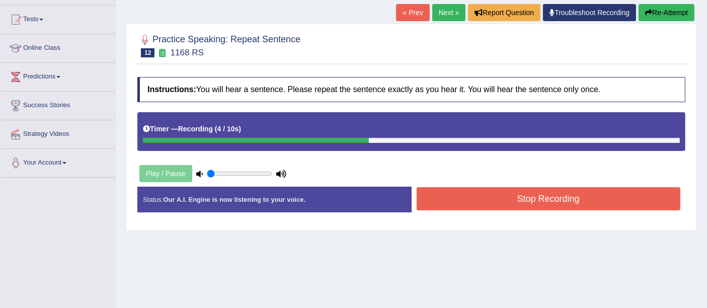
click at [513, 196] on button "Stop Recording" at bounding box center [549, 198] width 264 height 23
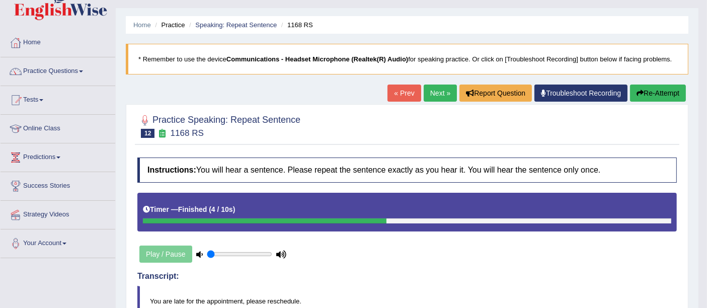
scroll to position [0, 0]
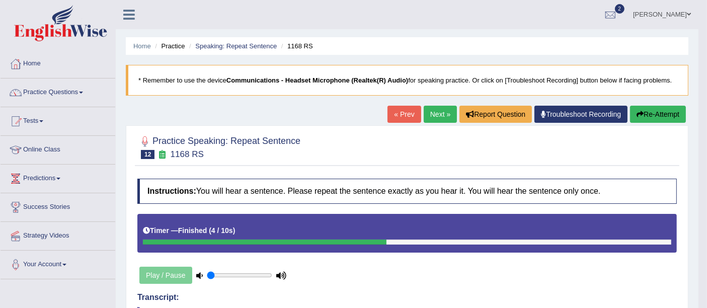
click at [438, 119] on link "Next »" at bounding box center [440, 114] width 33 height 17
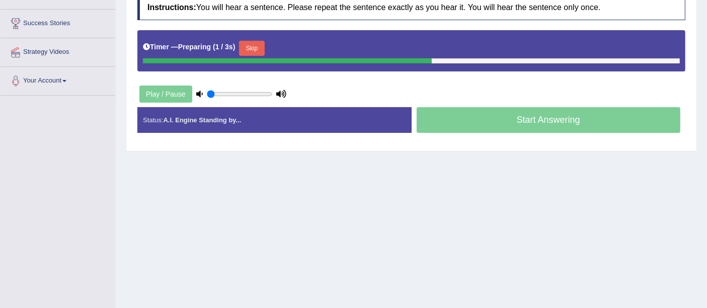
click at [254, 50] on button "Skip" at bounding box center [251, 48] width 25 height 15
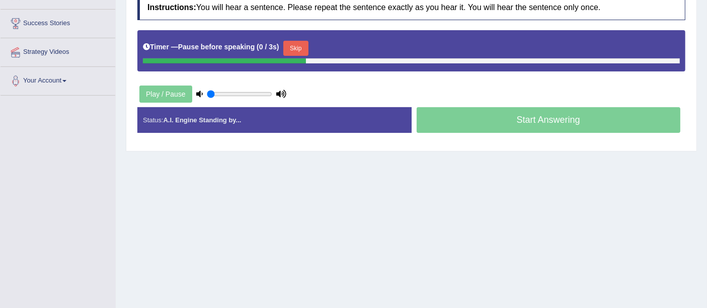
click at [286, 60] on div at bounding box center [224, 60] width 163 height 5
click at [291, 49] on button "Skip" at bounding box center [295, 48] width 25 height 15
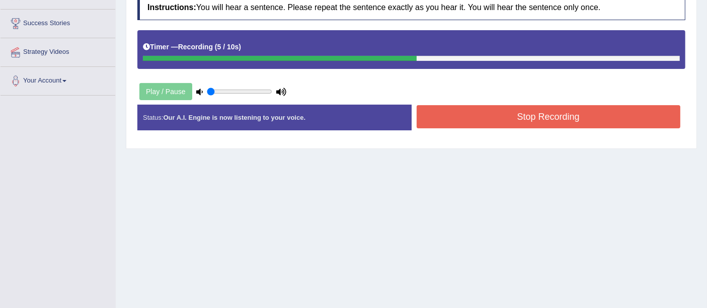
click at [483, 109] on button "Stop Recording" at bounding box center [549, 116] width 264 height 23
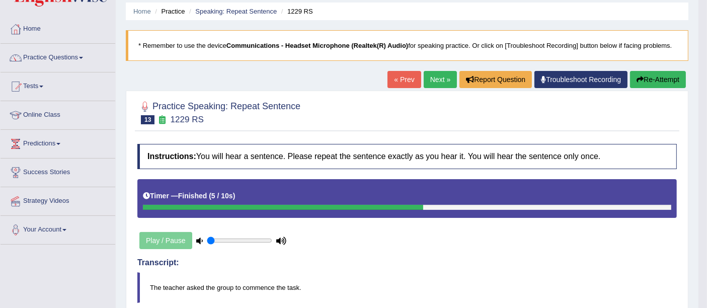
scroll to position [32, 0]
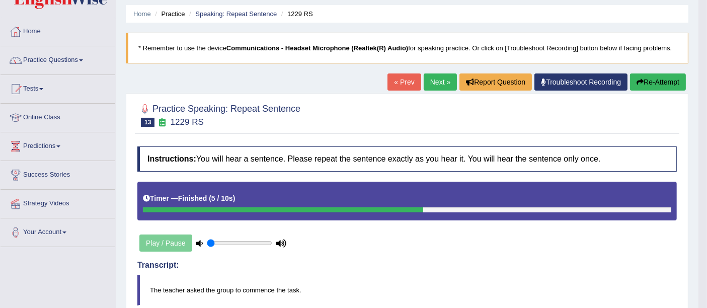
click at [663, 73] on button "Re-Attempt" at bounding box center [658, 81] width 56 height 17
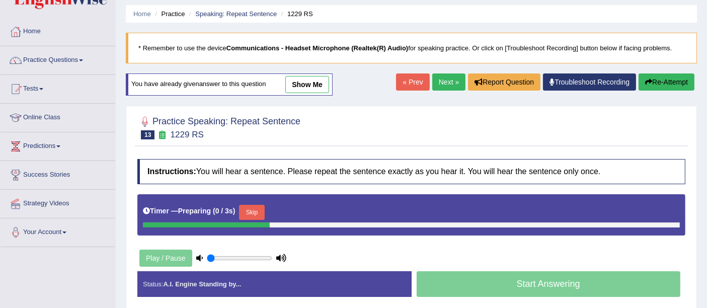
click at [274, 217] on div "Timer — Preparing ( 0 / 3s ) Skip" at bounding box center [411, 212] width 537 height 20
click at [257, 205] on button "Skip" at bounding box center [251, 212] width 25 height 15
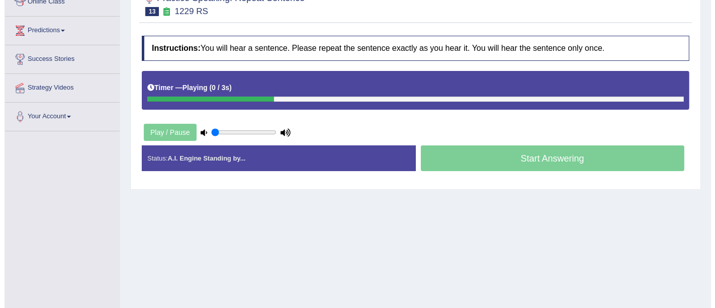
scroll to position [149, 0]
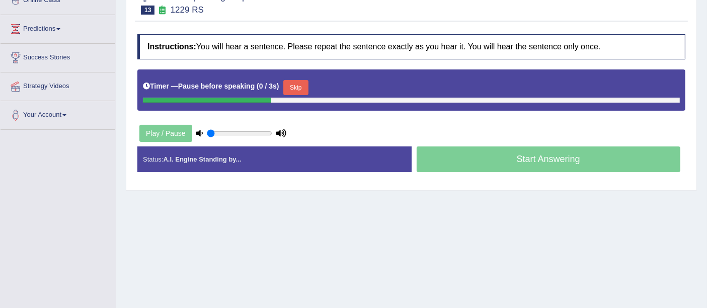
click at [305, 82] on button "Skip" at bounding box center [295, 87] width 25 height 15
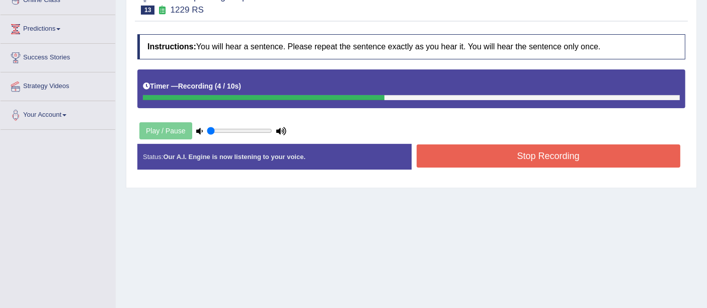
click at [476, 155] on button "Stop Recording" at bounding box center [549, 155] width 264 height 23
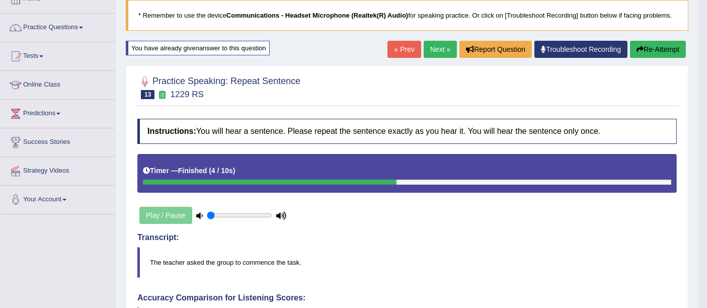
scroll to position [0, 0]
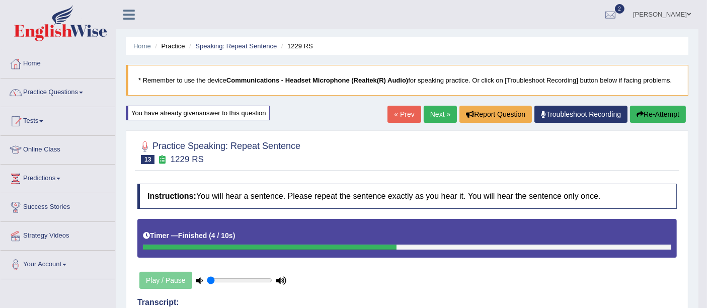
click at [664, 113] on button "Re-Attempt" at bounding box center [658, 114] width 56 height 17
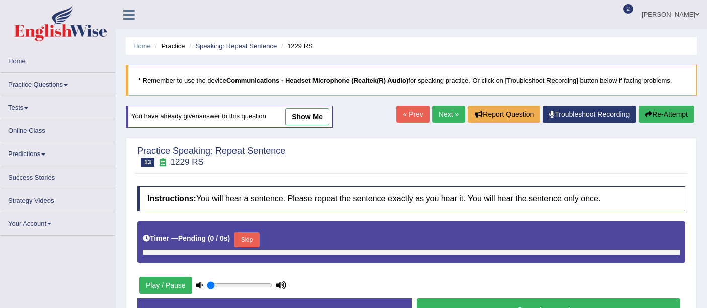
click at [444, 113] on link "Next »" at bounding box center [448, 114] width 33 height 17
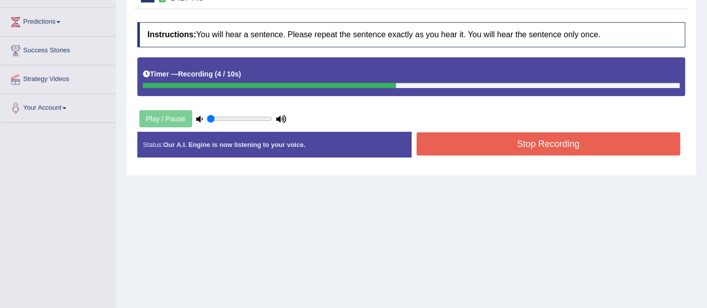
click at [513, 150] on button "Stop Recording" at bounding box center [549, 143] width 264 height 23
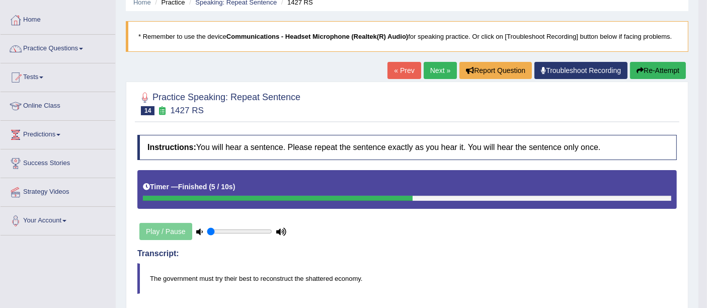
scroll to position [41, 0]
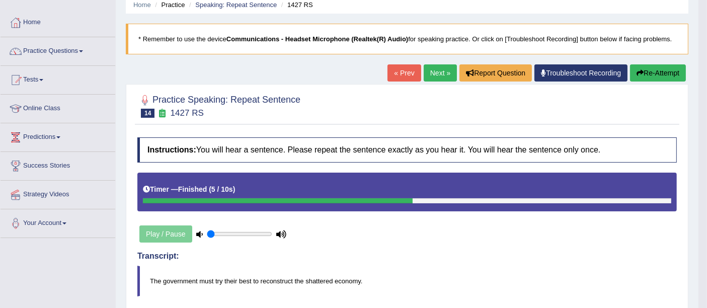
click at [436, 75] on link "Next »" at bounding box center [440, 72] width 33 height 17
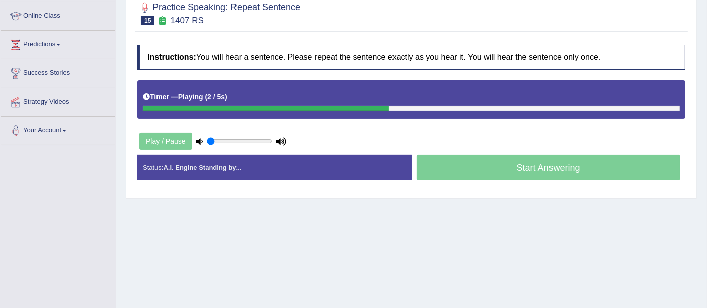
scroll to position [24, 0]
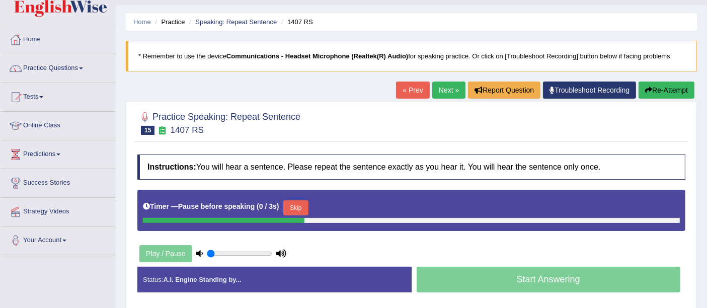
click at [300, 200] on button "Skip" at bounding box center [295, 207] width 25 height 15
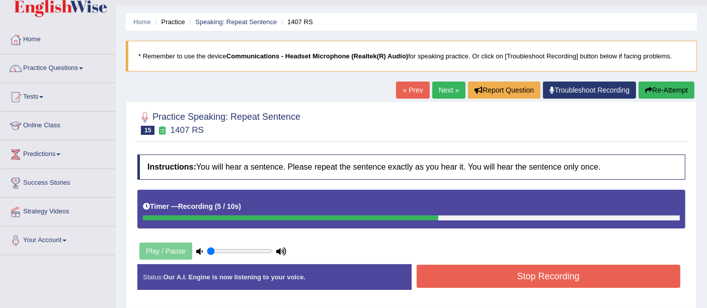
click at [492, 283] on button "Stop Recording" at bounding box center [549, 276] width 264 height 23
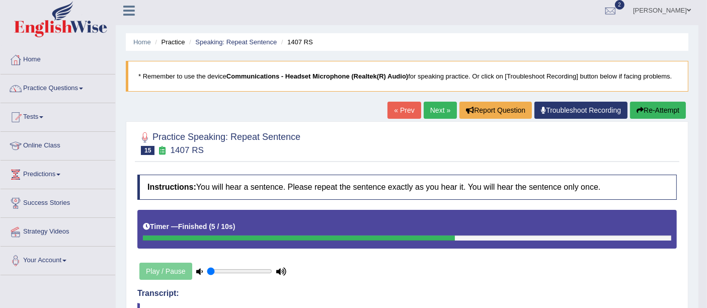
scroll to position [2, 0]
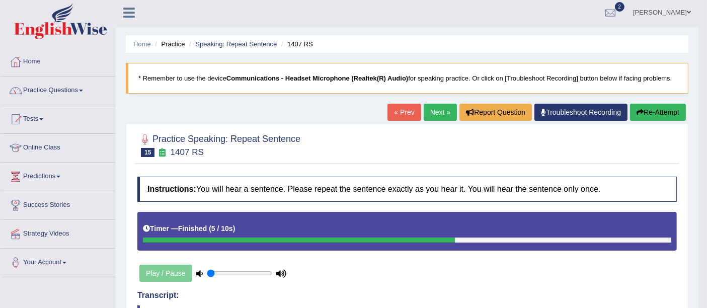
click at [433, 119] on link "Next »" at bounding box center [440, 112] width 33 height 17
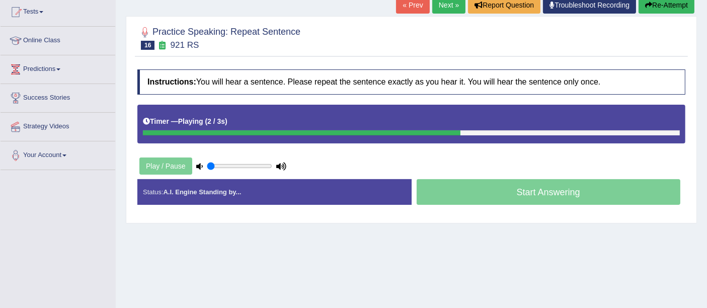
scroll to position [102, 0]
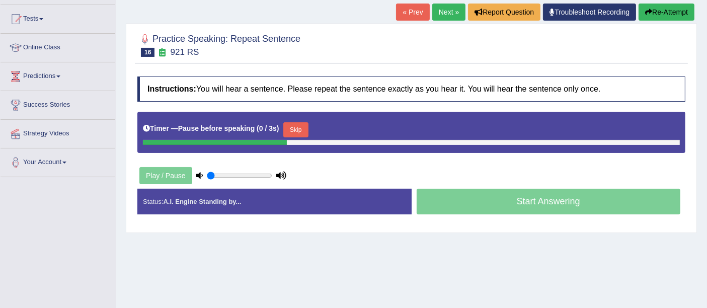
click at [306, 133] on button "Skip" at bounding box center [295, 129] width 25 height 15
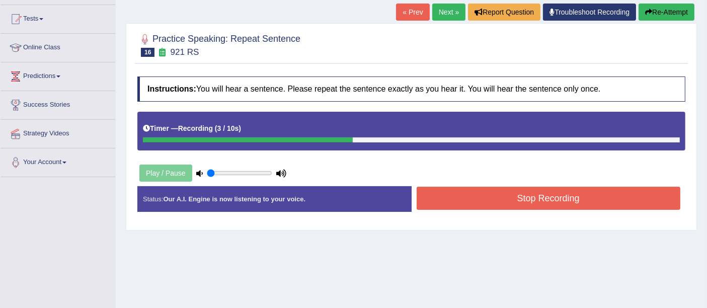
click at [503, 190] on button "Stop Recording" at bounding box center [549, 198] width 264 height 23
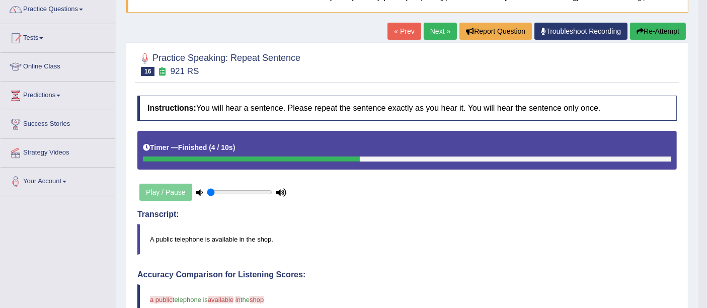
scroll to position [80, 0]
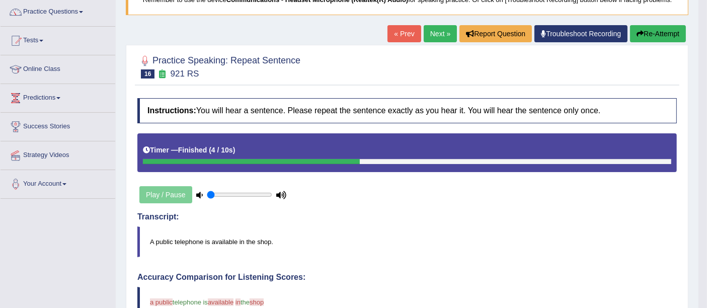
click at [441, 35] on link "Next »" at bounding box center [440, 33] width 33 height 17
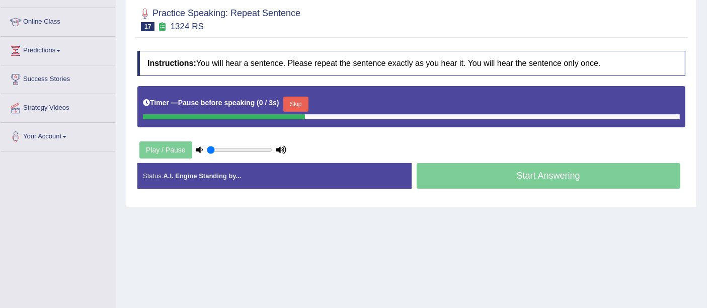
click at [296, 97] on button "Skip" at bounding box center [295, 104] width 25 height 15
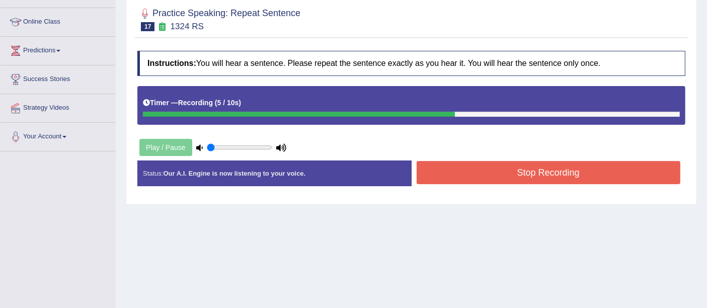
click at [461, 177] on button "Stop Recording" at bounding box center [549, 172] width 264 height 23
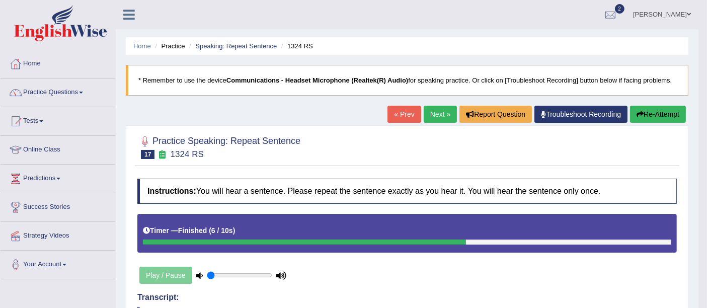
click at [437, 111] on link "Next »" at bounding box center [440, 114] width 33 height 17
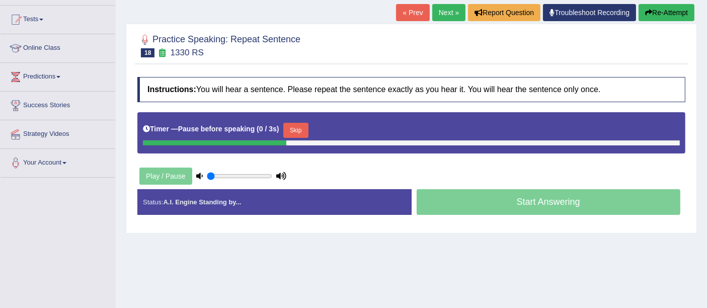
click at [300, 124] on button "Skip" at bounding box center [295, 130] width 25 height 15
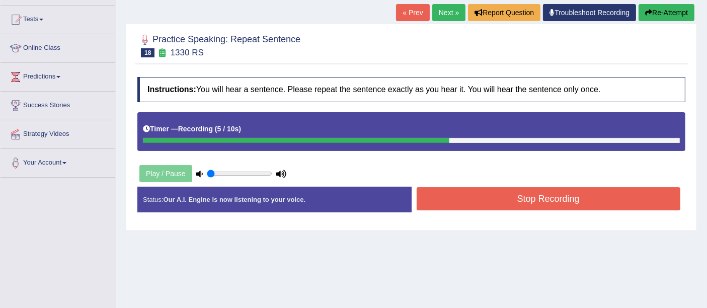
click at [523, 192] on button "Stop Recording" at bounding box center [549, 198] width 264 height 23
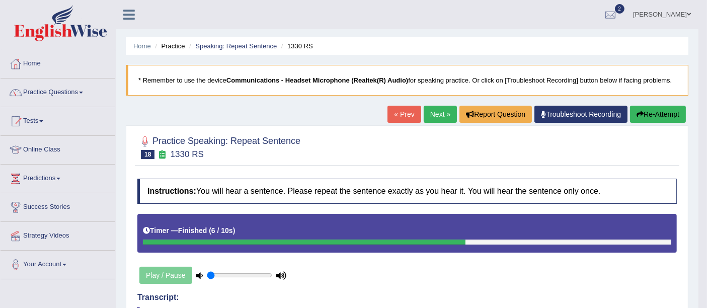
click at [432, 113] on link "Next »" at bounding box center [440, 114] width 33 height 17
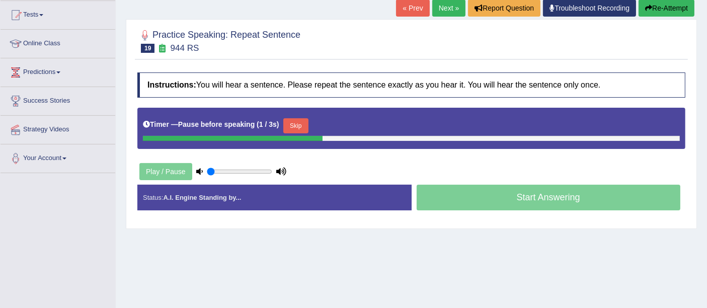
click at [279, 121] on b ")" at bounding box center [278, 124] width 3 height 8
click at [286, 121] on button "Skip" at bounding box center [295, 125] width 25 height 15
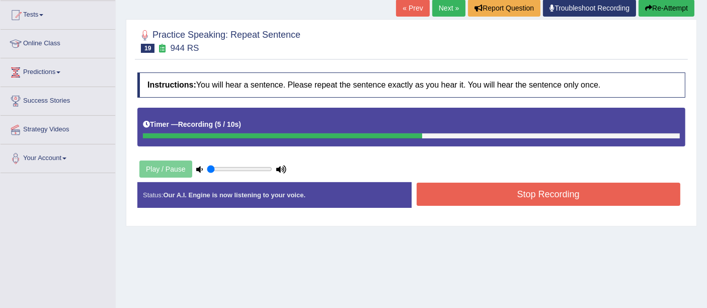
click at [491, 198] on button "Stop Recording" at bounding box center [549, 194] width 264 height 23
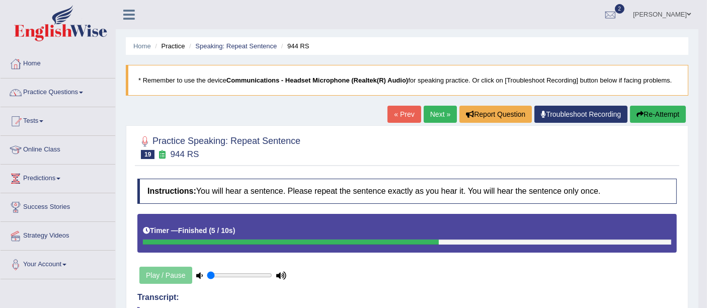
click at [435, 111] on link "Next »" at bounding box center [440, 114] width 33 height 17
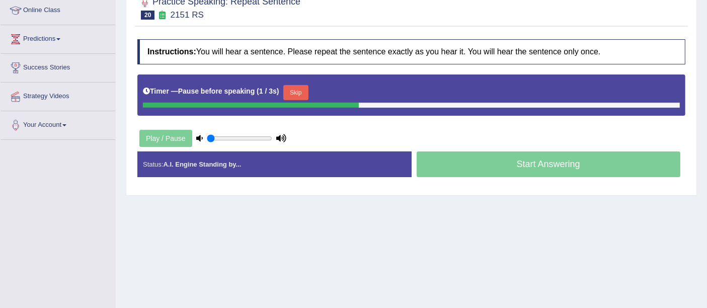
click at [279, 90] on b ")" at bounding box center [278, 91] width 3 height 8
click at [309, 74] on div "Timer — Pause before speaking ( 2 / 3s ) Skip" at bounding box center [411, 94] width 548 height 41
click at [295, 97] on button "Skip" at bounding box center [295, 92] width 25 height 15
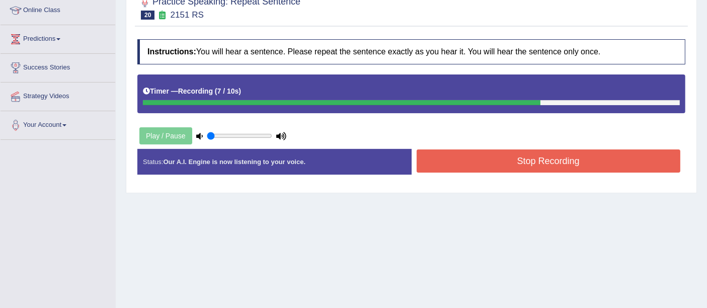
click at [494, 152] on button "Stop Recording" at bounding box center [549, 160] width 264 height 23
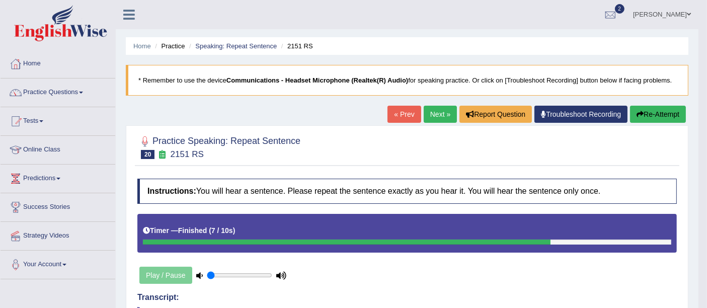
click at [648, 121] on button "Re-Attempt" at bounding box center [658, 114] width 56 height 17
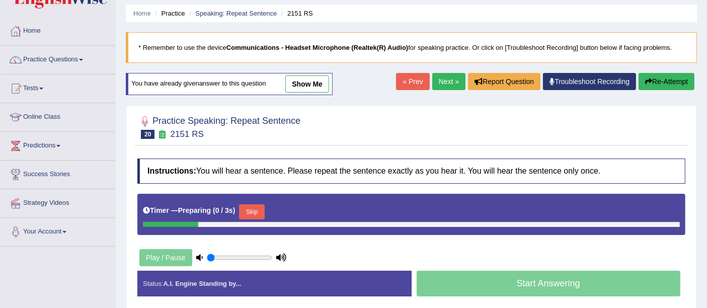
scroll to position [85, 0]
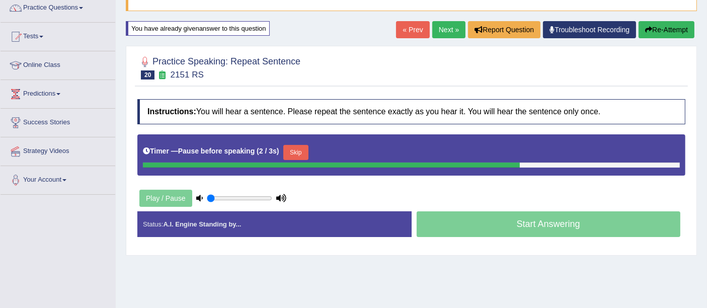
click at [290, 154] on button "Skip" at bounding box center [295, 152] width 25 height 15
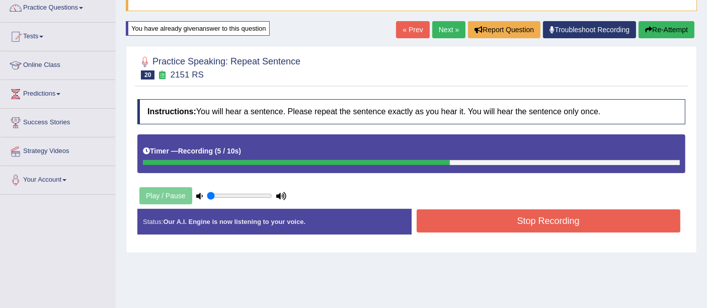
click at [494, 221] on button "Stop Recording" at bounding box center [549, 220] width 264 height 23
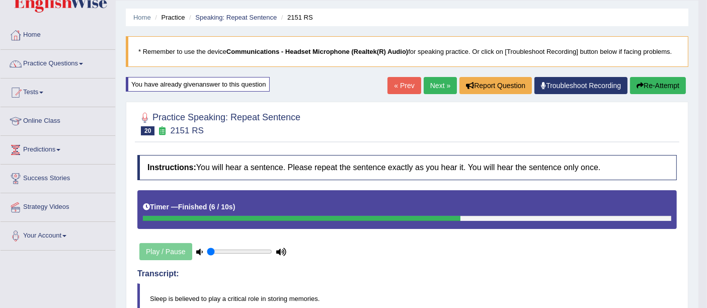
scroll to position [0, 0]
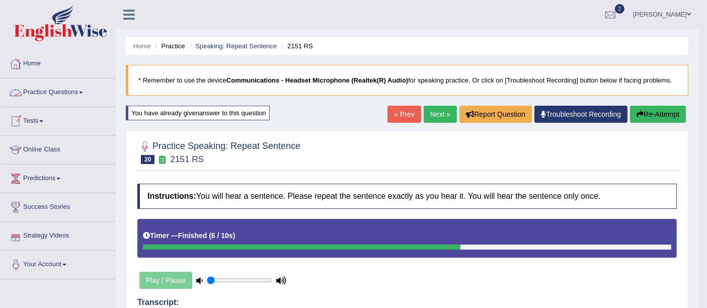
click at [56, 90] on link "Practice Questions" at bounding box center [58, 90] width 115 height 25
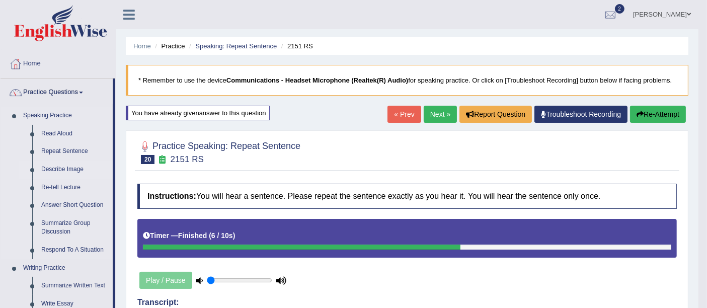
click at [59, 172] on link "Describe Image" at bounding box center [75, 169] width 76 height 18
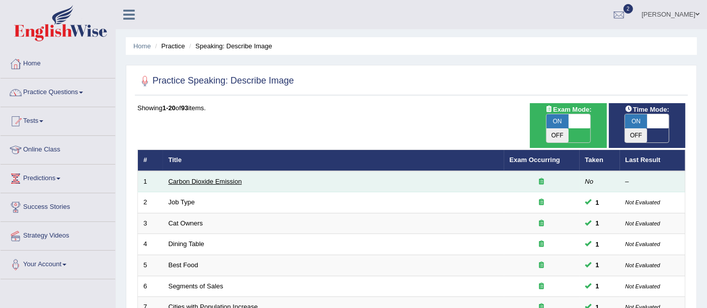
click at [209, 178] on link "Carbon Dioxide Emission" at bounding box center [205, 182] width 73 height 8
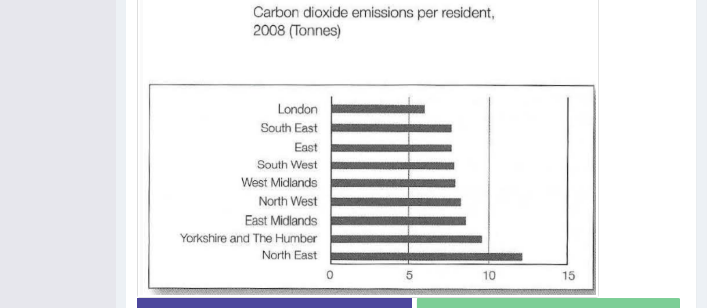
scroll to position [284, 0]
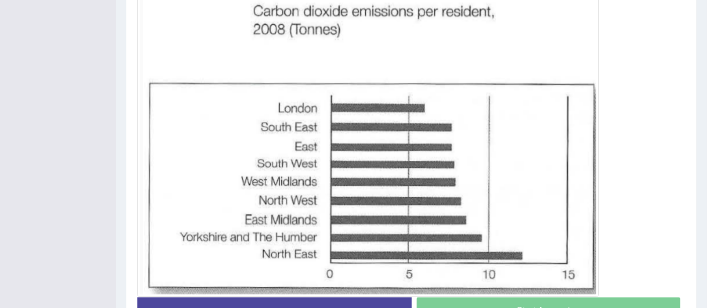
click at [529, 297] on div "Start Answering" at bounding box center [549, 311] width 274 height 28
click at [534, 302] on div "Start Answering" at bounding box center [549, 311] width 274 height 28
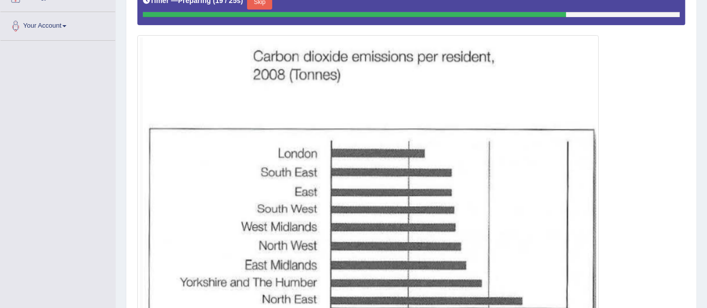
scroll to position [239, 0]
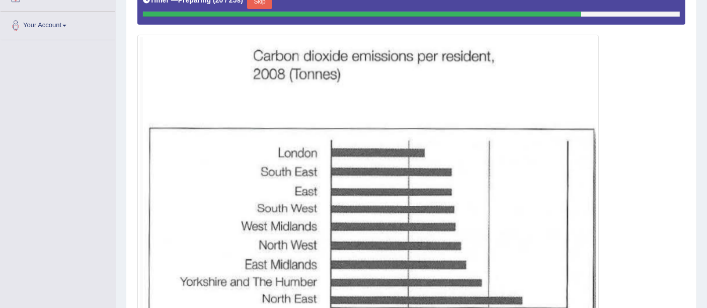
click at [268, 12] on div at bounding box center [362, 14] width 438 height 5
click at [260, 12] on div at bounding box center [370, 14] width 455 height 5
click at [263, 6] on button "Skip" at bounding box center [259, 1] width 25 height 15
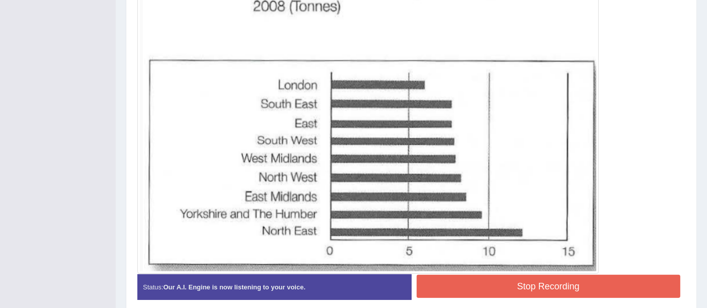
scroll to position [330, 0]
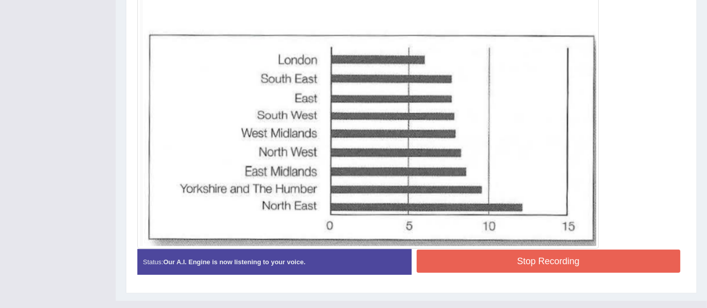
click at [540, 263] on button "Stop Recording" at bounding box center [549, 261] width 264 height 23
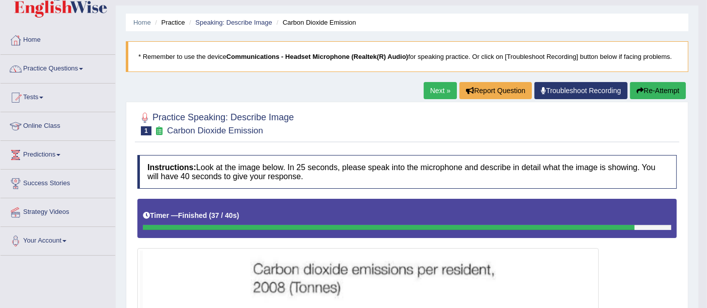
scroll to position [0, 0]
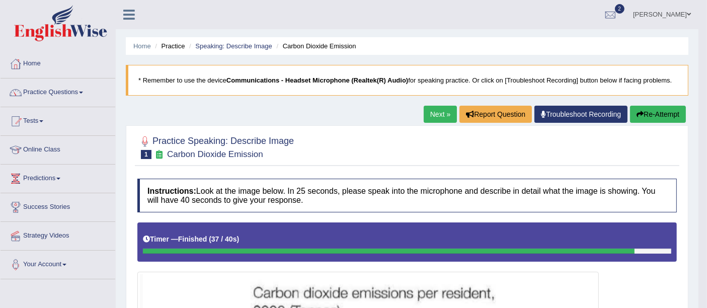
click at [391, 159] on div at bounding box center [406, 146] width 539 height 31
click at [241, 47] on link "Speaking: Describe Image" at bounding box center [233, 46] width 76 height 8
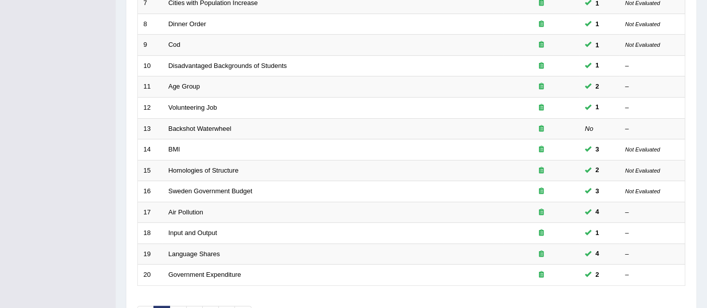
scroll to position [304, 0]
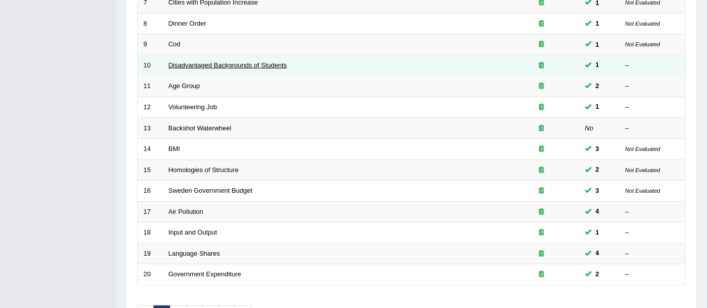
click at [246, 61] on link "Disadvantaged Backgrounds of Students" at bounding box center [228, 65] width 119 height 8
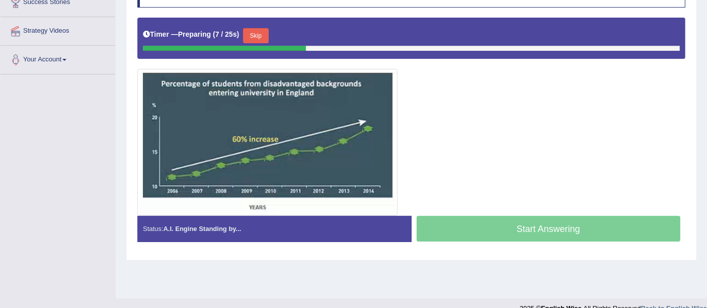
click at [263, 31] on button "Skip" at bounding box center [255, 35] width 25 height 15
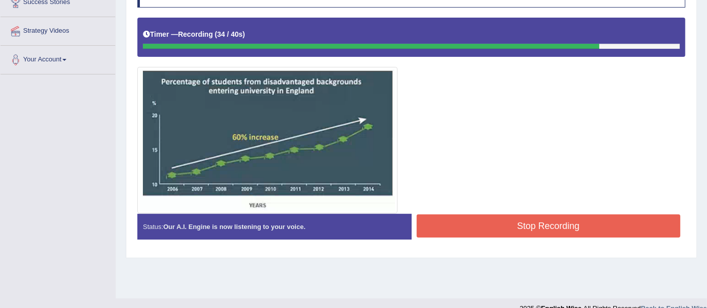
click at [537, 225] on button "Stop Recording" at bounding box center [549, 225] width 264 height 23
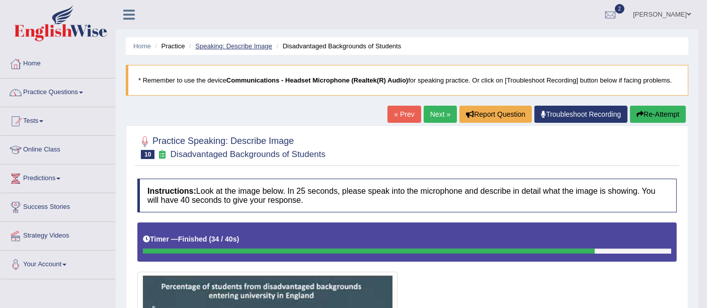
click at [246, 47] on link "Speaking: Describe Image" at bounding box center [233, 46] width 76 height 8
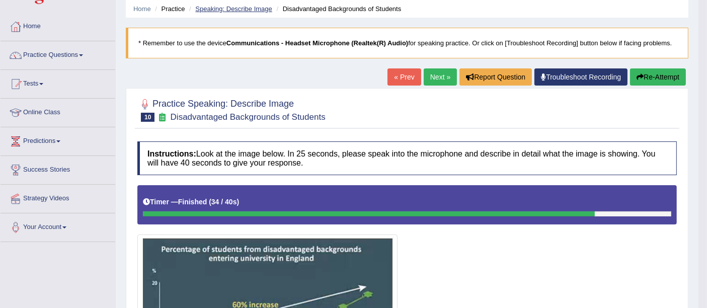
scroll to position [88, 0]
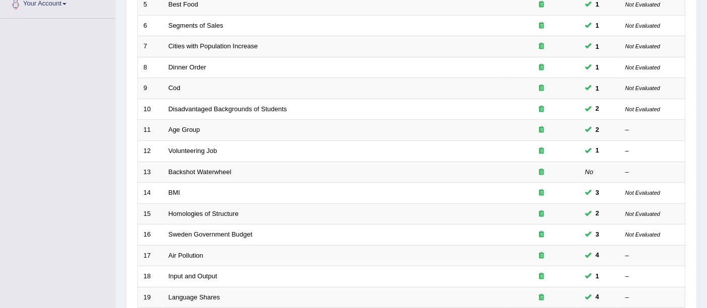
scroll to position [263, 0]
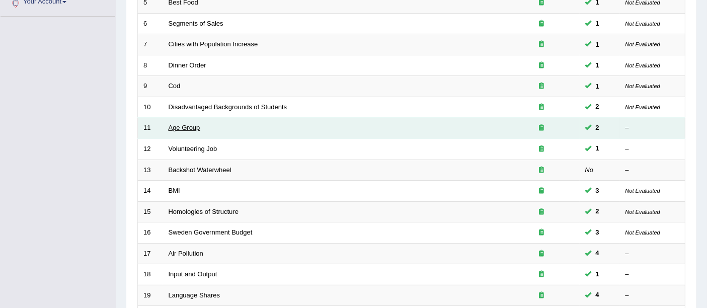
click at [179, 124] on link "Age Group" at bounding box center [185, 128] width 32 height 8
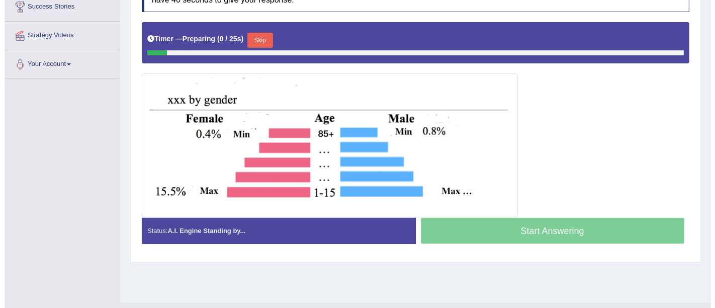
scroll to position [209, 0]
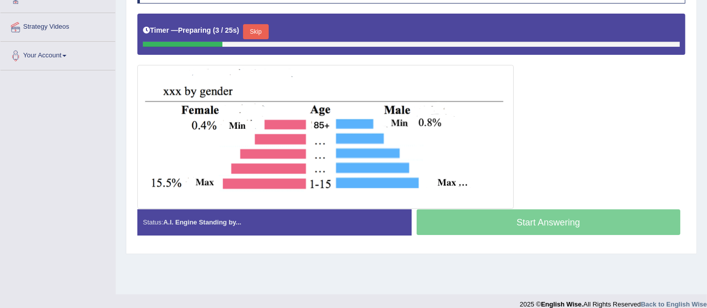
click at [266, 27] on button "Skip" at bounding box center [255, 31] width 25 height 15
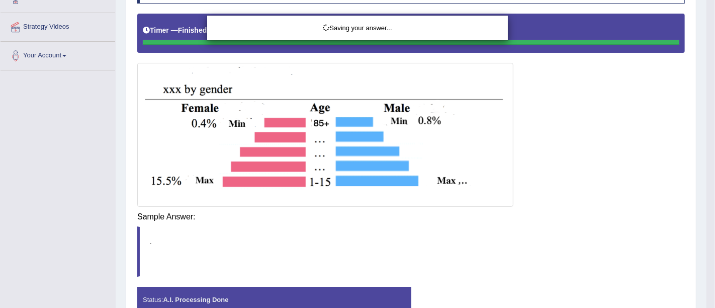
click at [546, 224] on div "Saving your answer..." at bounding box center [357, 154] width 715 height 308
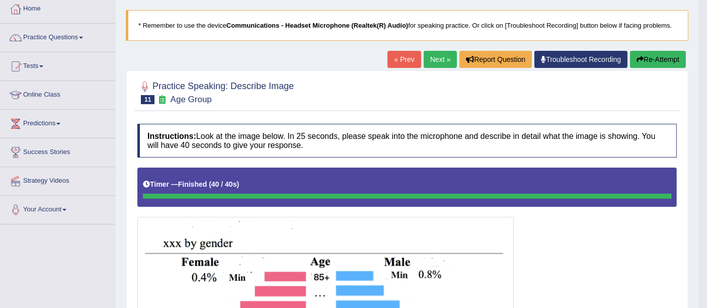
scroll to position [0, 0]
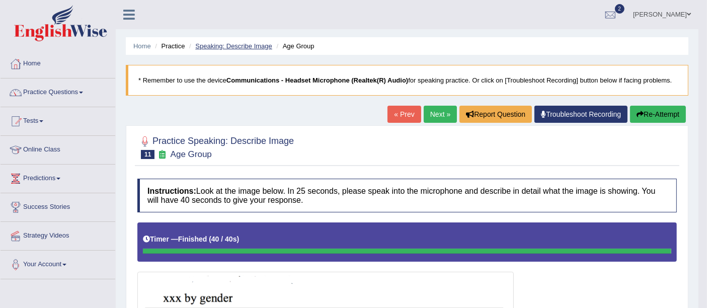
click at [242, 46] on link "Speaking: Describe Image" at bounding box center [233, 46] width 76 height 8
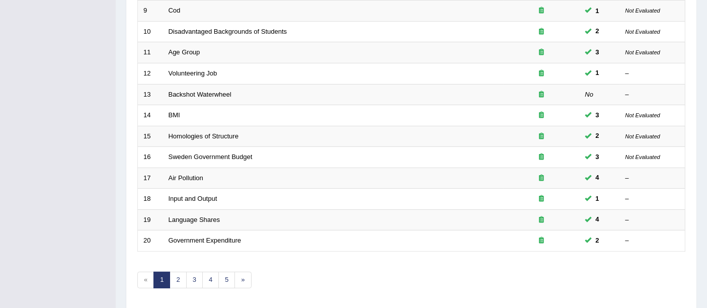
scroll to position [337, 0]
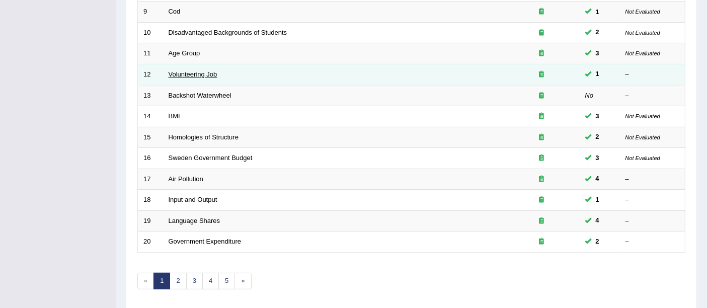
click at [192, 70] on link "Volunteering Job" at bounding box center [193, 74] width 49 height 8
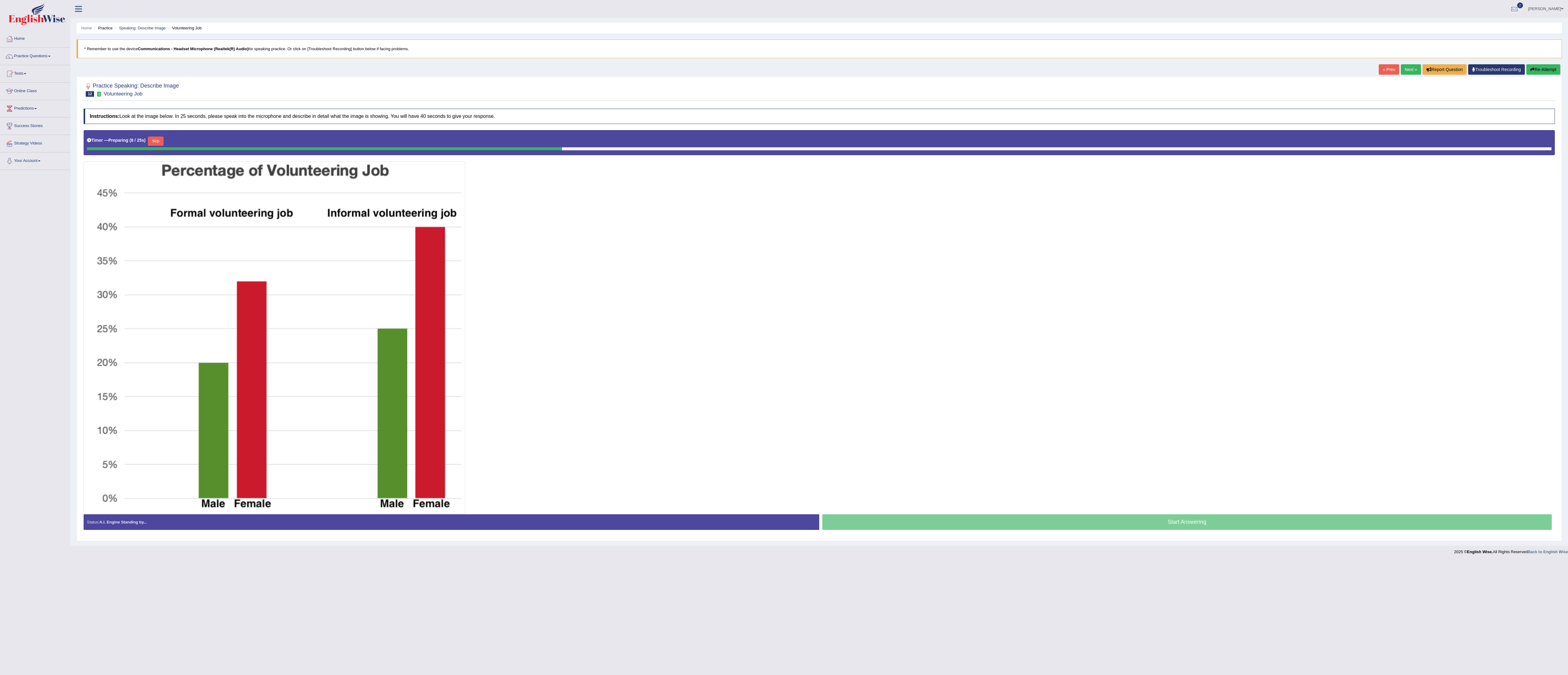
click at [430, 187] on div at bounding box center [819, 322] width 1471 height 384
click at [162, 145] on button "Skip" at bounding box center [158, 141] width 15 height 9
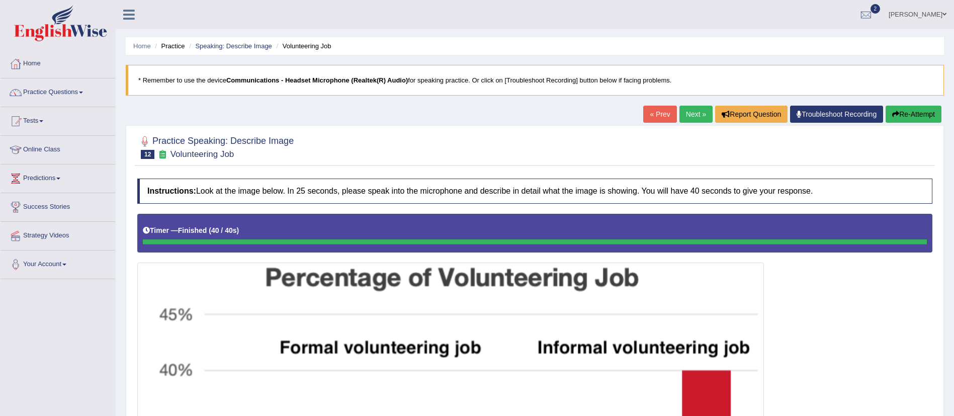
click at [706, 116] on button "Re-Attempt" at bounding box center [914, 114] width 56 height 17
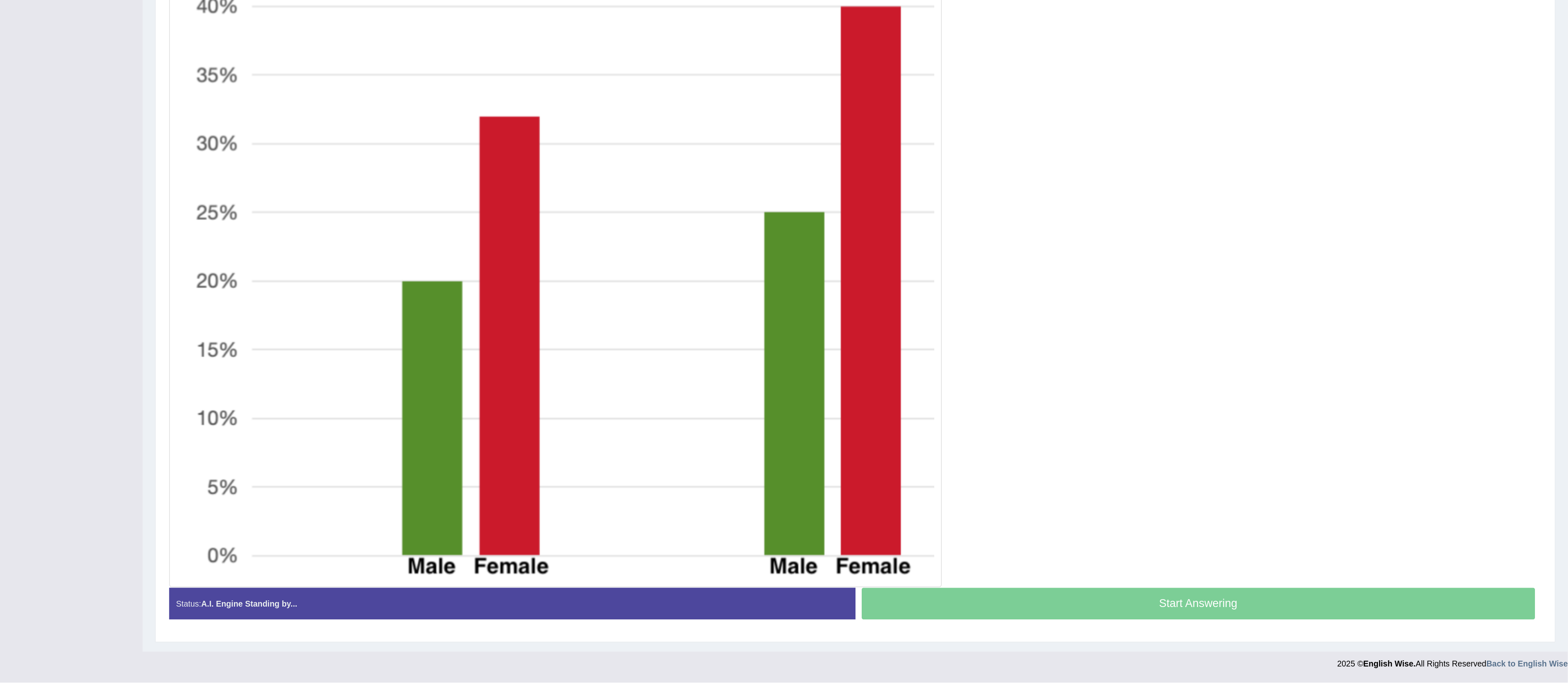
scroll to position [92, 0]
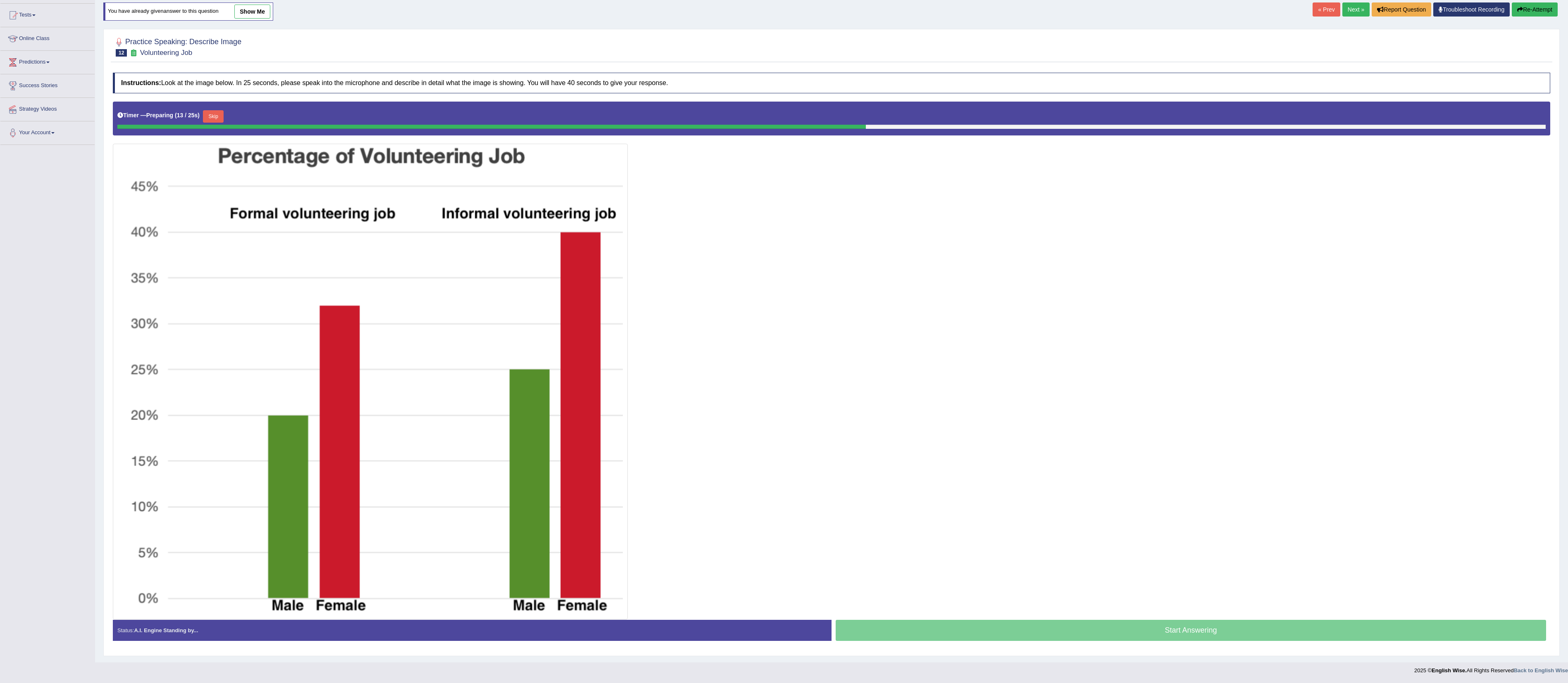
click at [214, 112] on button "Skip" at bounding box center [213, 116] width 21 height 12
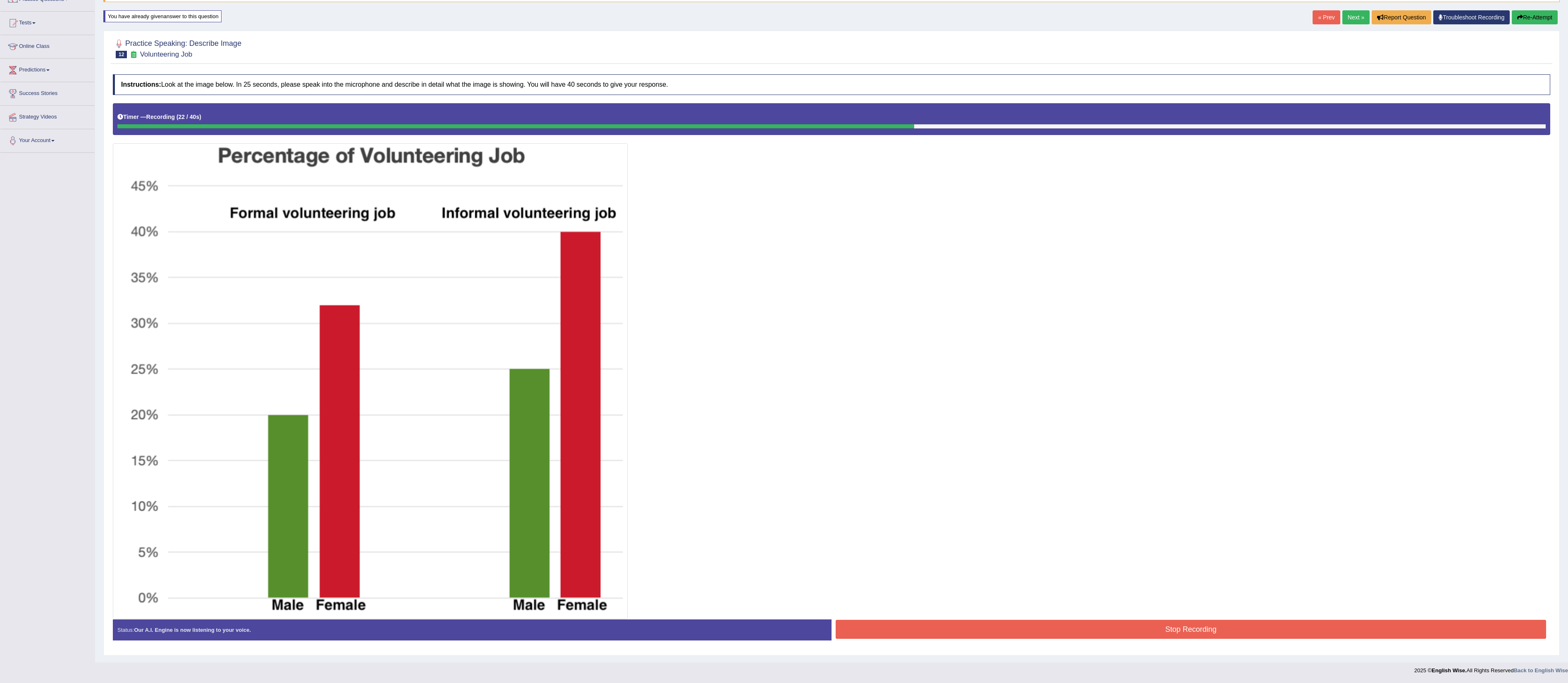
click at [784, 15] on icon "button" at bounding box center [1520, 17] width 6 height 6
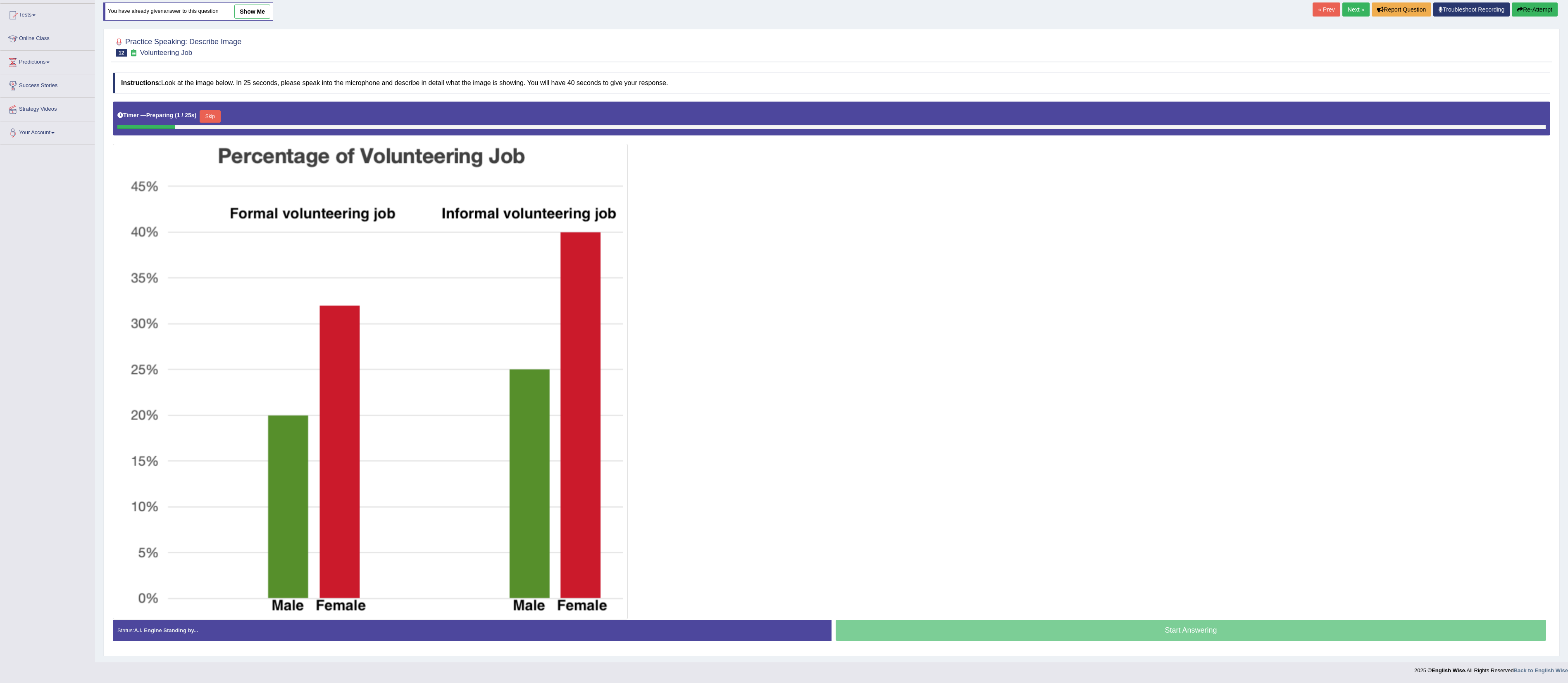
click at [219, 119] on button "Skip" at bounding box center [209, 116] width 21 height 12
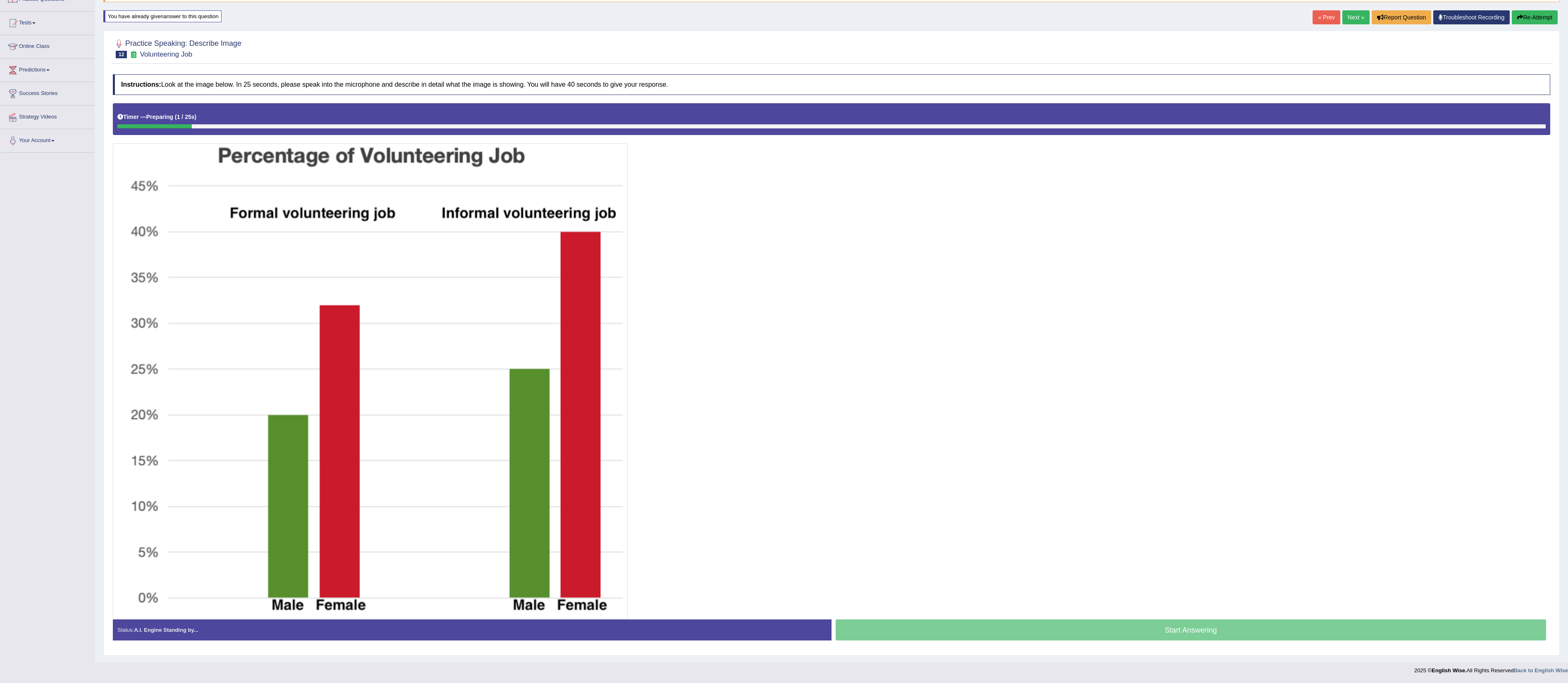
scroll to position [82, 0]
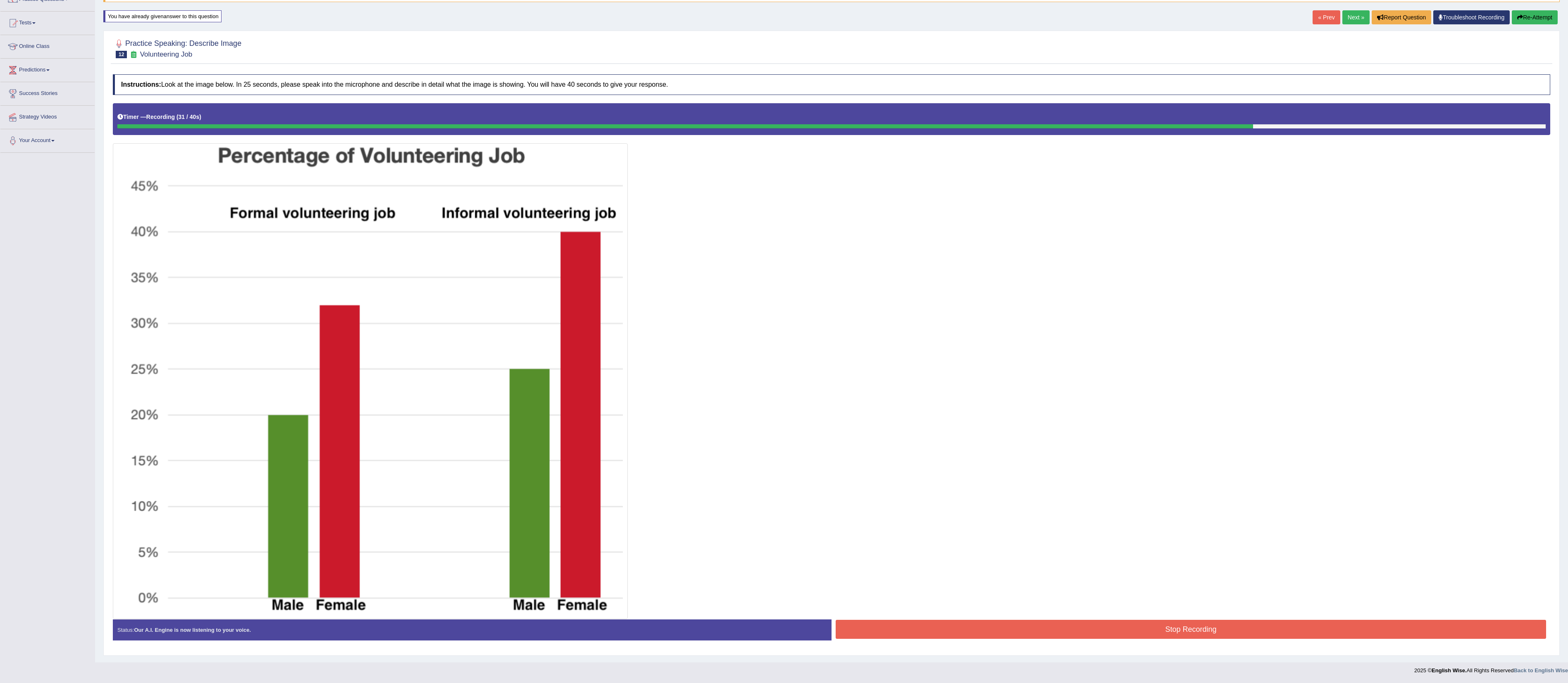
click at [1177, 620] on button "Stop Recording" at bounding box center [1190, 629] width 710 height 19
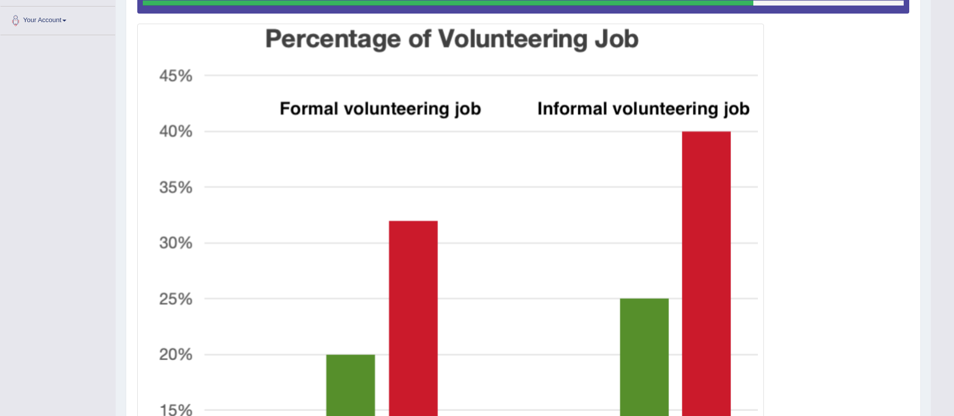
scroll to position [0, 0]
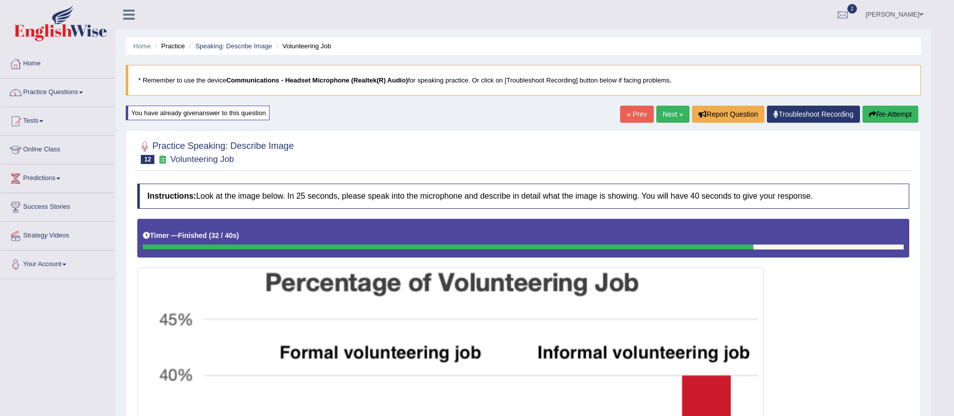
click at [671, 108] on link "Next »" at bounding box center [673, 114] width 33 height 17
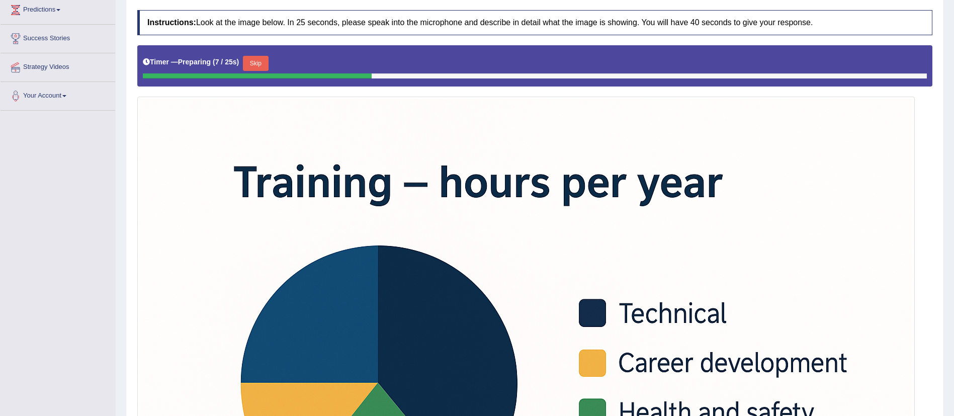
click at [260, 62] on button "Skip" at bounding box center [255, 63] width 25 height 15
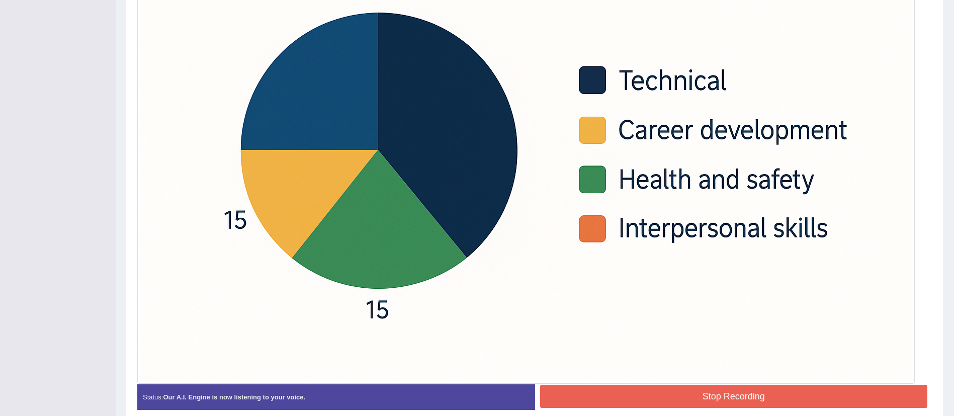
scroll to position [444, 0]
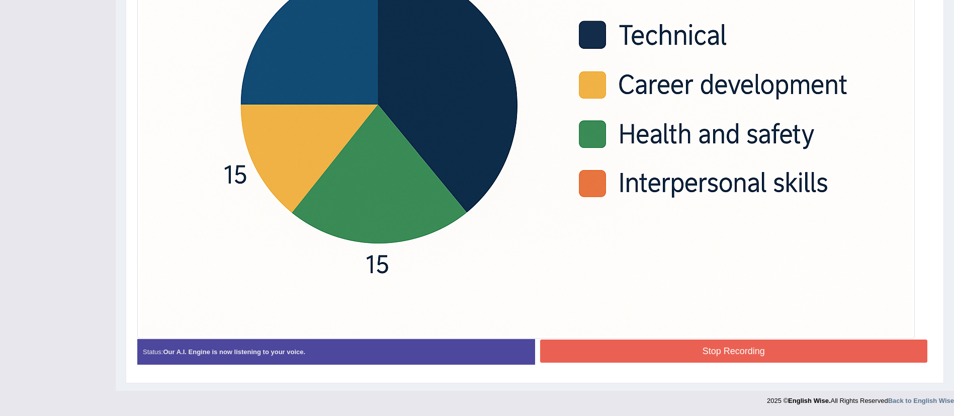
click at [704, 357] on button "Stop Recording" at bounding box center [734, 351] width 388 height 23
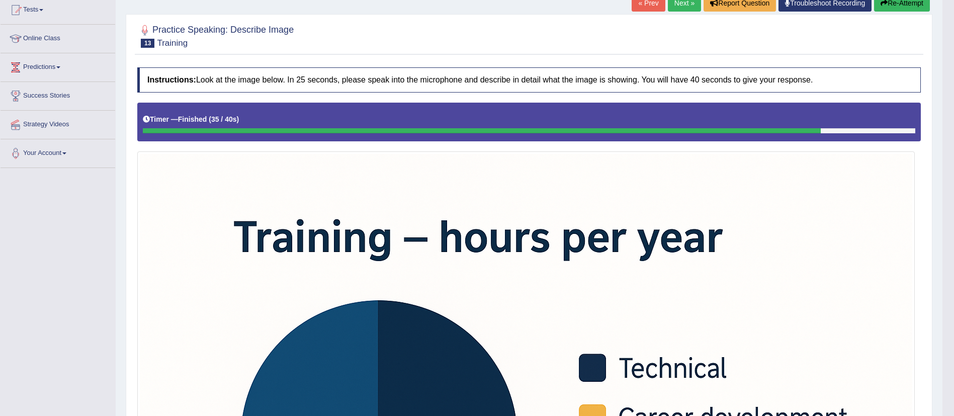
scroll to position [1, 0]
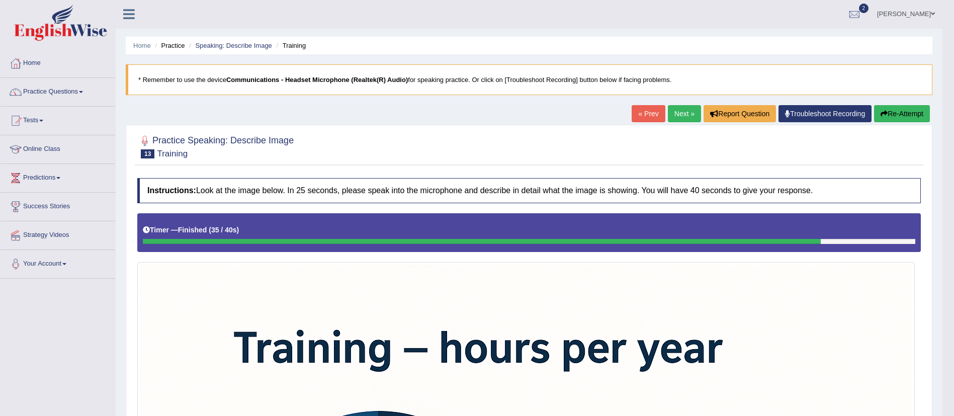
click at [900, 113] on button "Re-Attempt" at bounding box center [902, 113] width 56 height 17
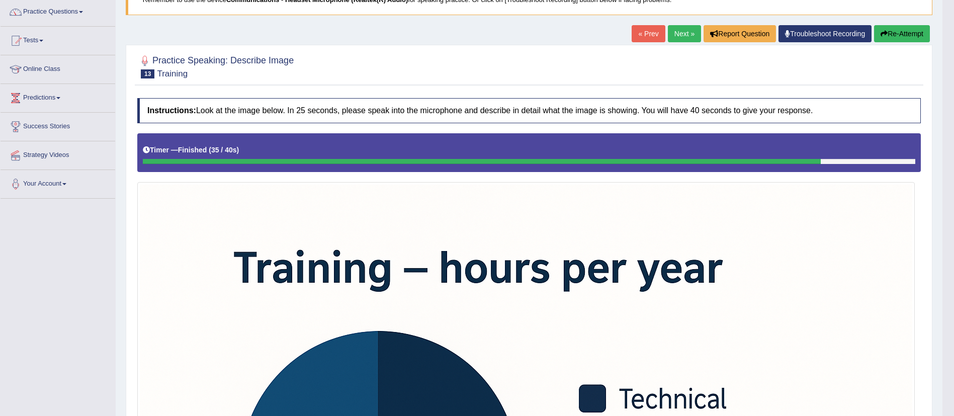
scroll to position [152, 0]
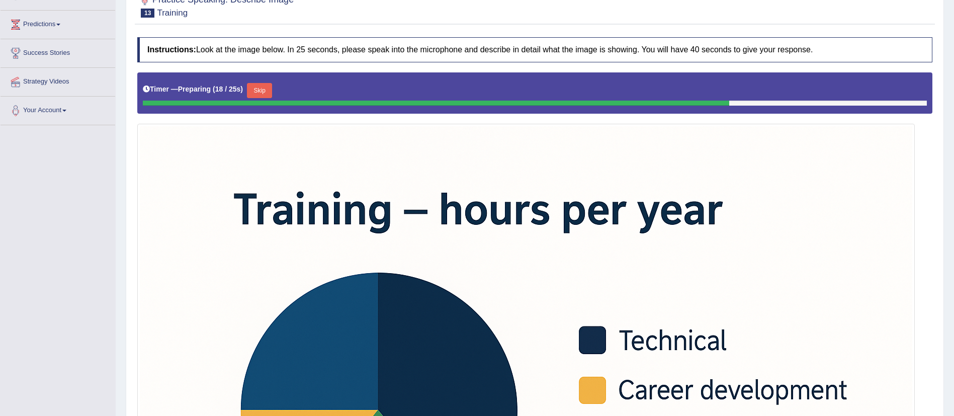
scroll to position [162, 0]
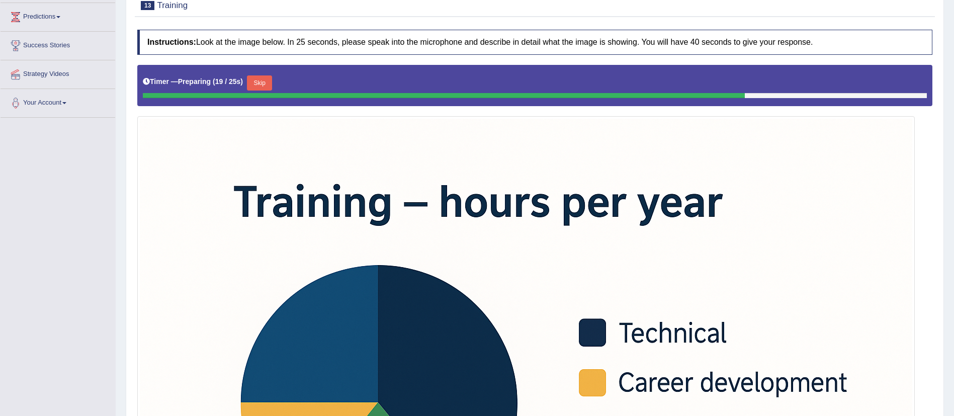
click at [269, 68] on div "Timer — Preparing ( 19 / 25s ) Skip" at bounding box center [534, 85] width 795 height 41
click at [259, 76] on button "Skip" at bounding box center [259, 82] width 25 height 15
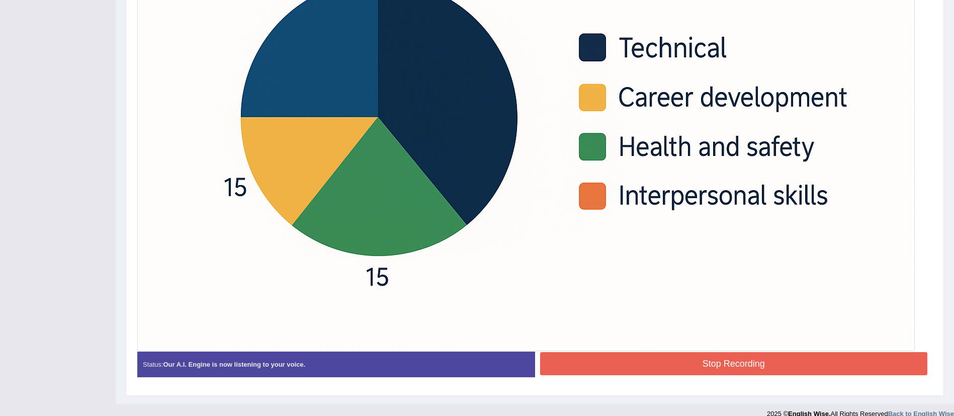
scroll to position [450, 0]
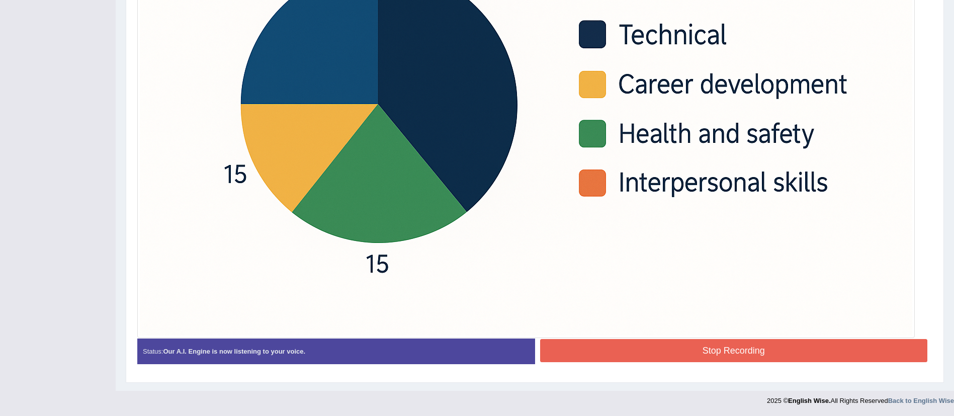
click at [670, 359] on button "Stop Recording" at bounding box center [734, 350] width 388 height 23
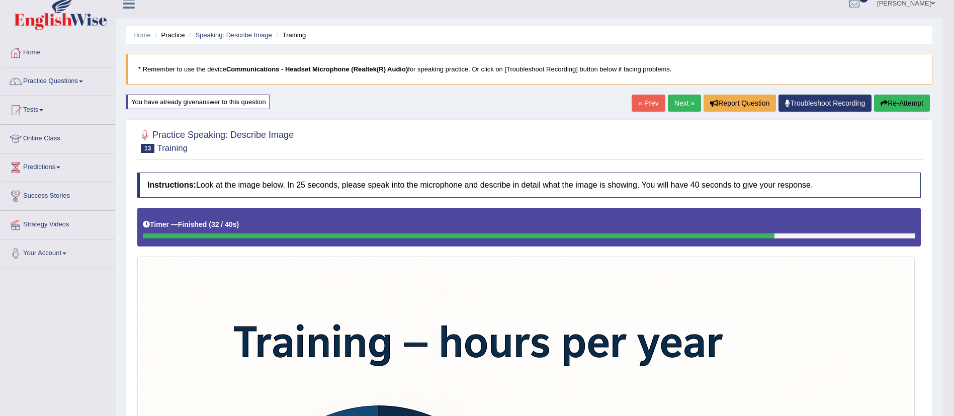
scroll to position [0, 0]
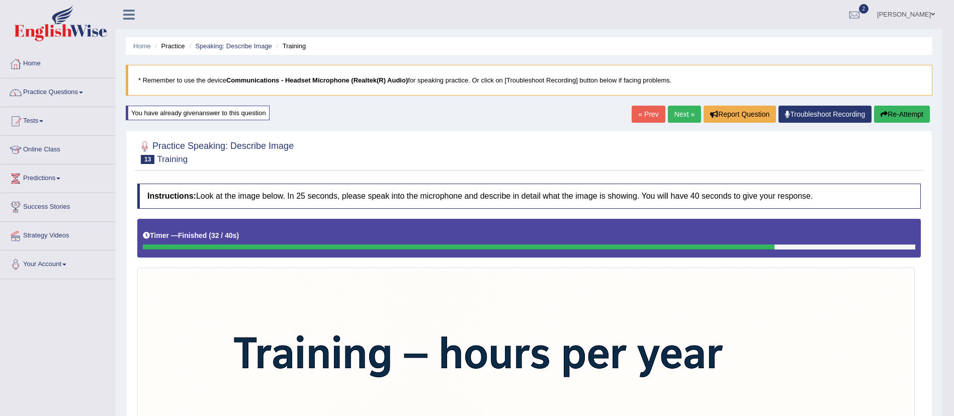
click at [49, 90] on link "Practice Questions" at bounding box center [58, 90] width 115 height 25
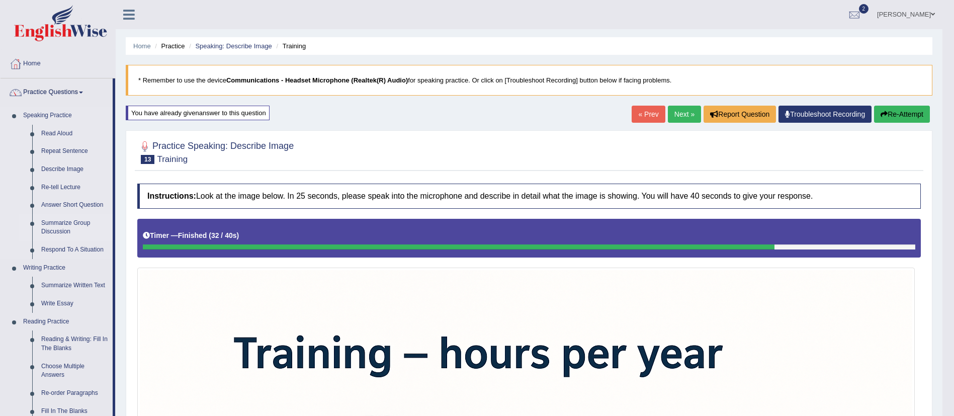
click at [71, 230] on link "Summarize Group Discussion" at bounding box center [75, 227] width 76 height 27
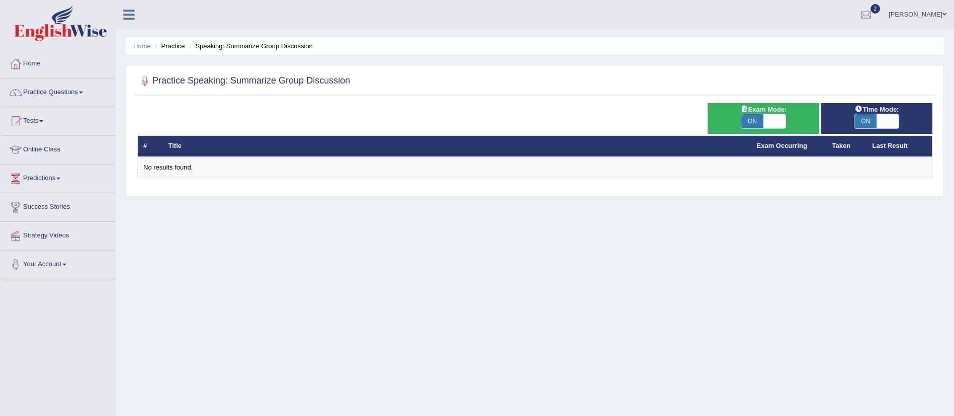
click at [756, 110] on span "Exam Mode:" at bounding box center [764, 109] width 54 height 11
checkbox input "false"
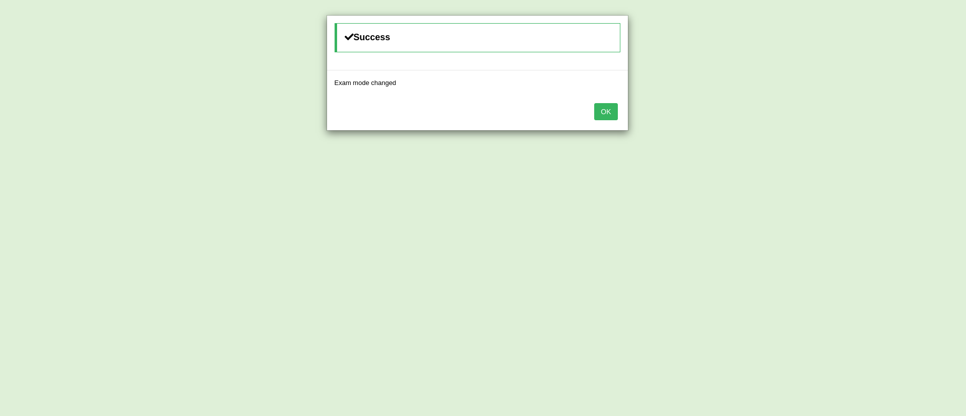
click at [612, 129] on div "OK" at bounding box center [477, 112] width 301 height 35
click at [607, 113] on button "OK" at bounding box center [605, 111] width 23 height 17
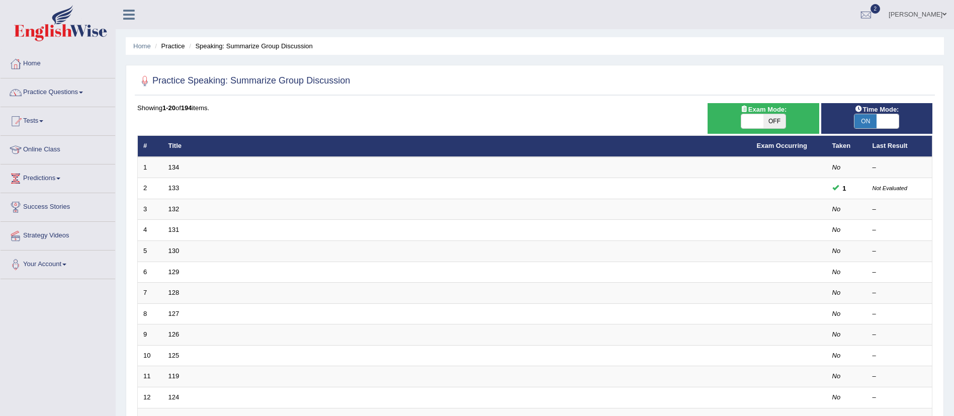
scroll to position [2, 0]
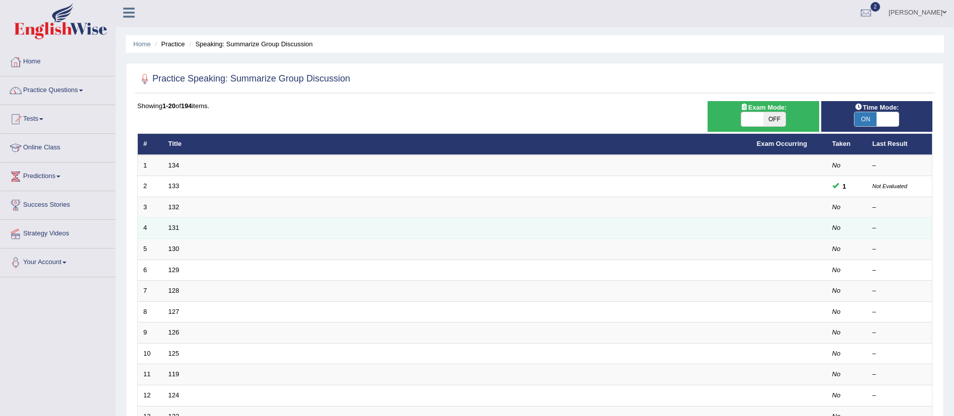
click at [227, 221] on td "131" at bounding box center [457, 228] width 589 height 21
click at [213, 231] on td "131" at bounding box center [457, 228] width 589 height 21
click at [171, 228] on link "131" at bounding box center [174, 228] width 11 height 8
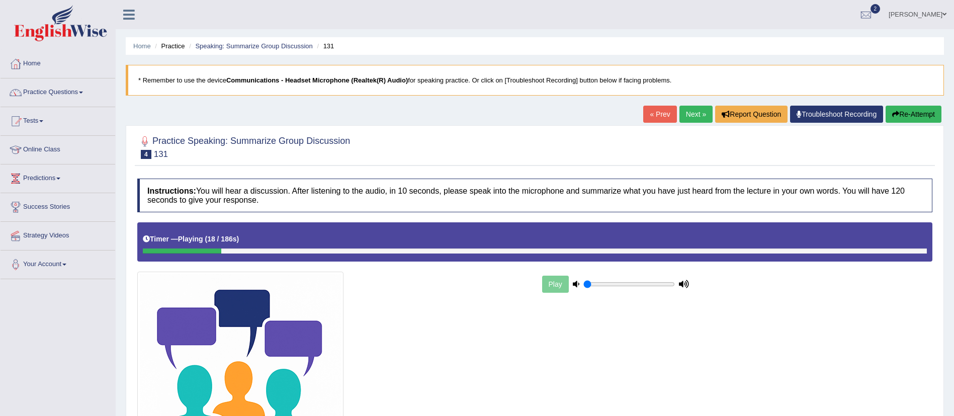
click at [894, 116] on icon "button" at bounding box center [896, 114] width 7 height 7
click at [896, 116] on icon "button" at bounding box center [896, 114] width 7 height 7
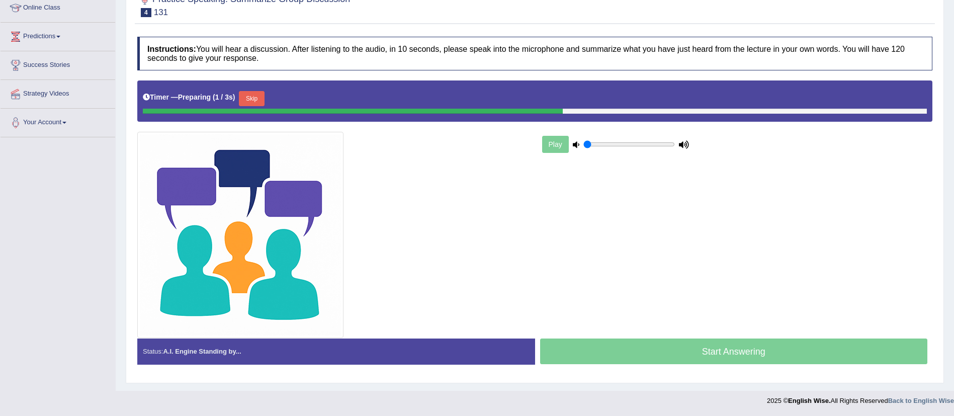
click at [250, 94] on button "Skip" at bounding box center [251, 98] width 25 height 15
